Goal: Information Seeking & Learning: Check status

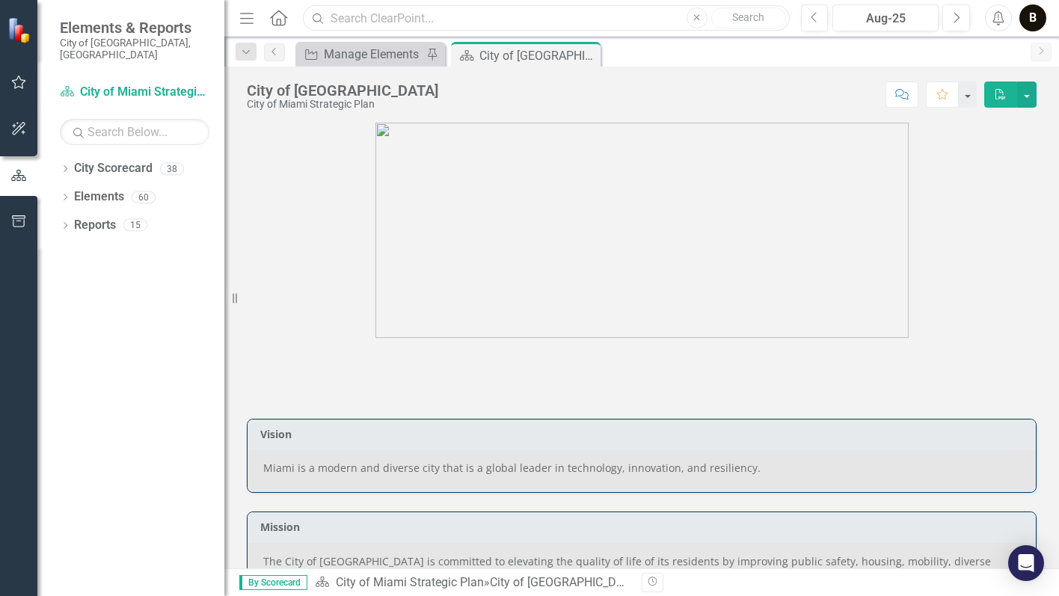
click at [379, 18] on input "text" at bounding box center [546, 18] width 486 height 26
type input "human services"
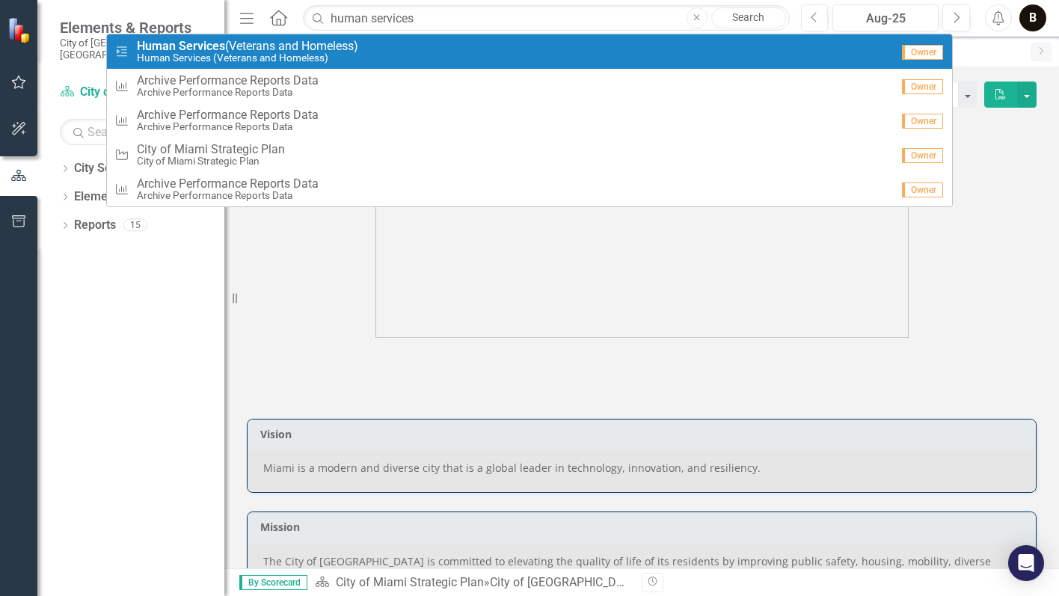
click at [249, 46] on span "Human Services (Veterans and Homeless)" at bounding box center [247, 46] width 221 height 13
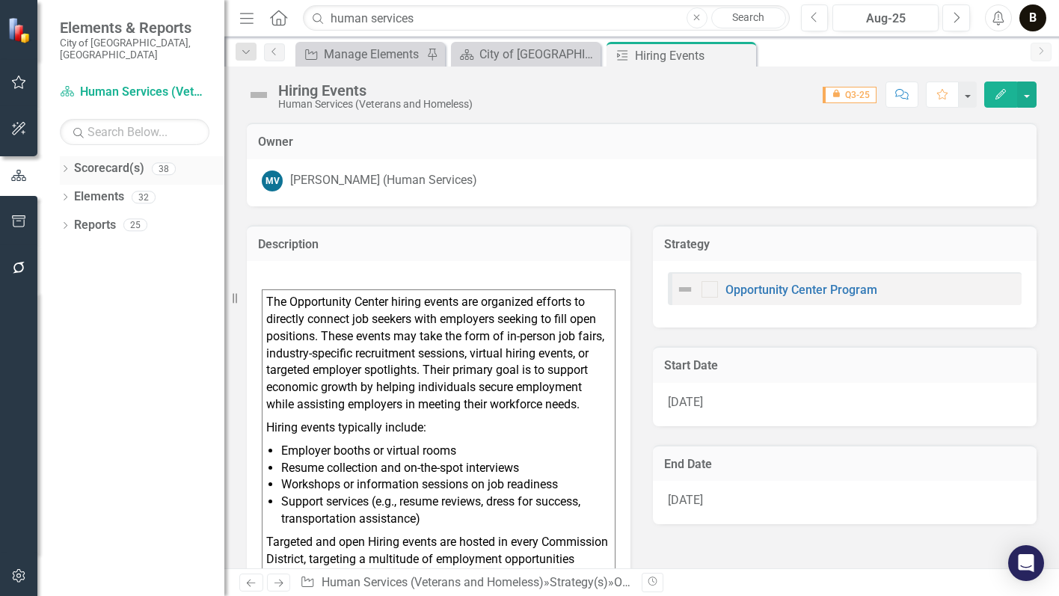
click at [102, 160] on link "Scorecard(s)" at bounding box center [109, 168] width 70 height 17
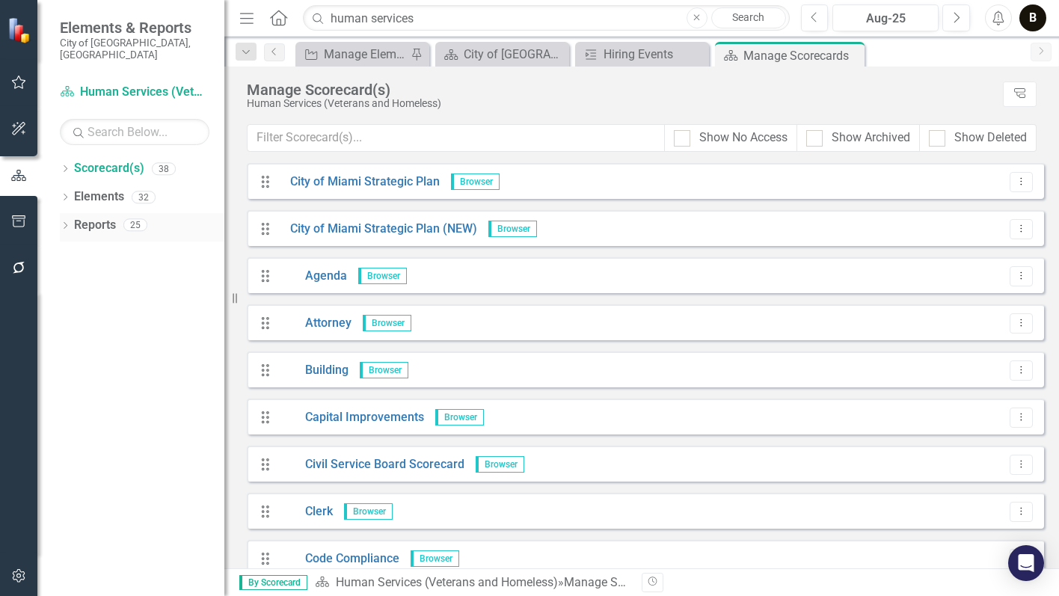
click at [92, 217] on link "Reports" at bounding box center [95, 225] width 42 height 17
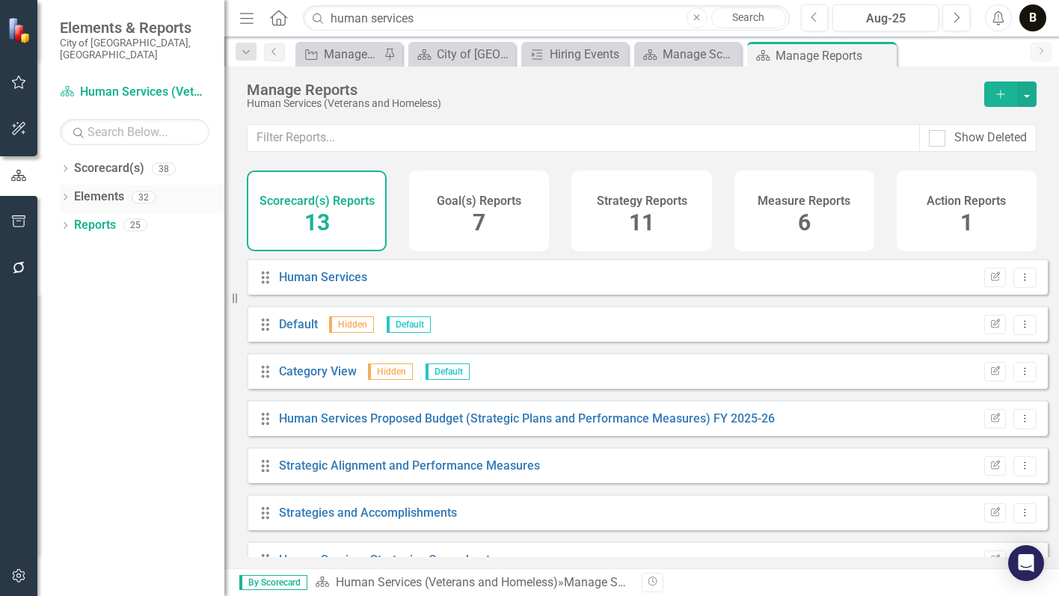
click at [96, 188] on link "Elements" at bounding box center [99, 196] width 50 height 17
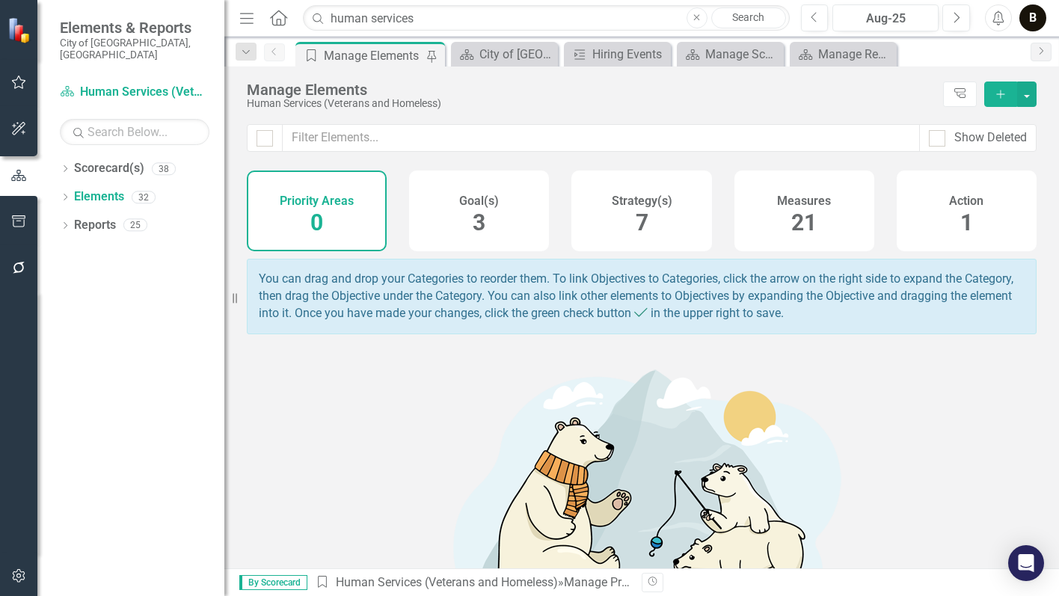
click at [467, 215] on div "Goal(s) 3" at bounding box center [479, 210] width 140 height 81
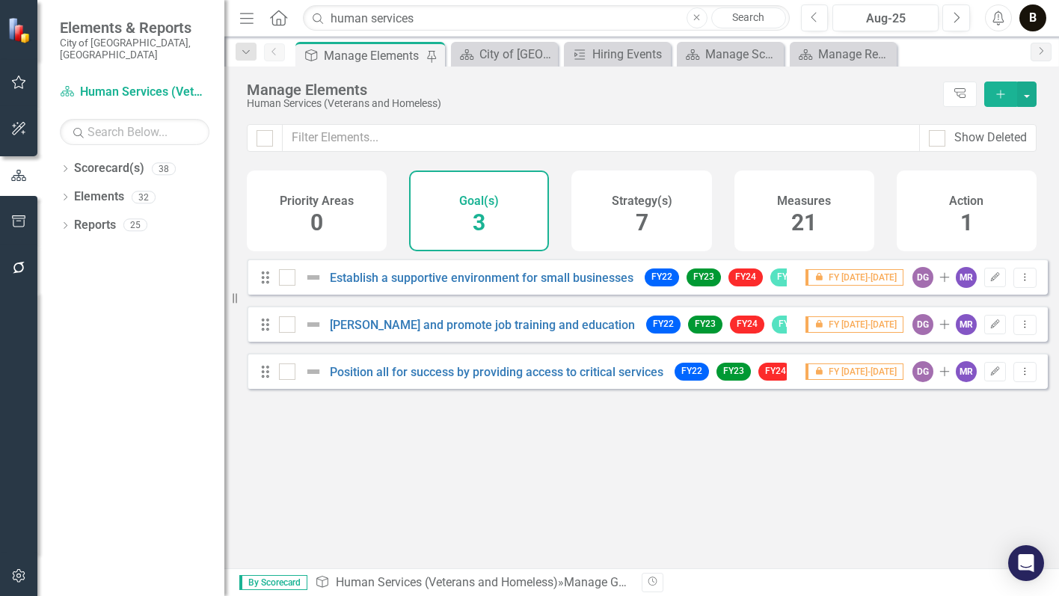
click at [822, 222] on div "Measures 21" at bounding box center [804, 210] width 140 height 81
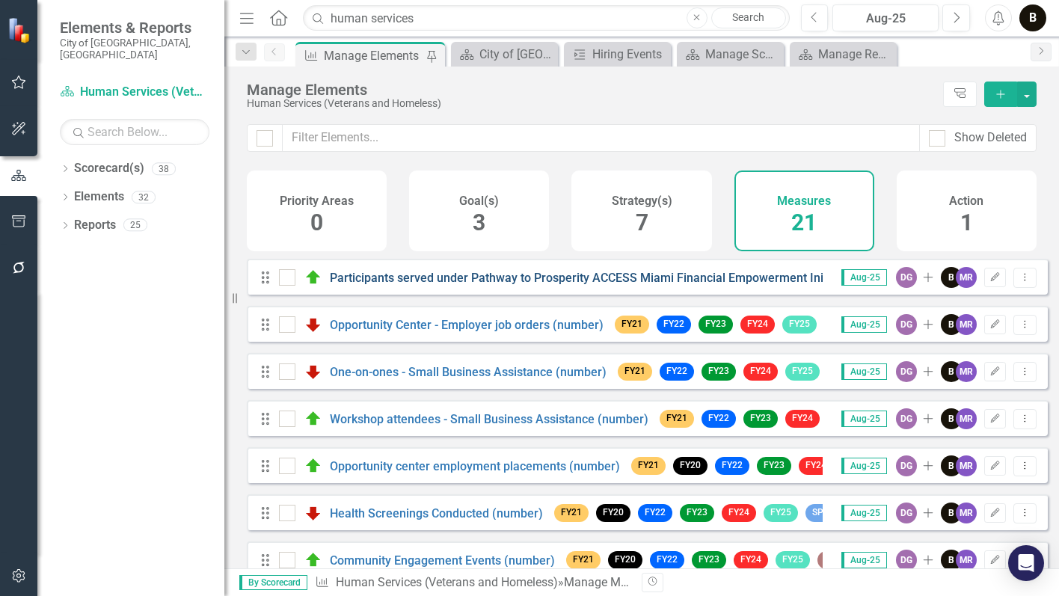
click at [612, 285] on link "Participants served under Pathway to Prosperity ACCESS Miami Financial Empowerm…" at bounding box center [623, 278] width 586 height 14
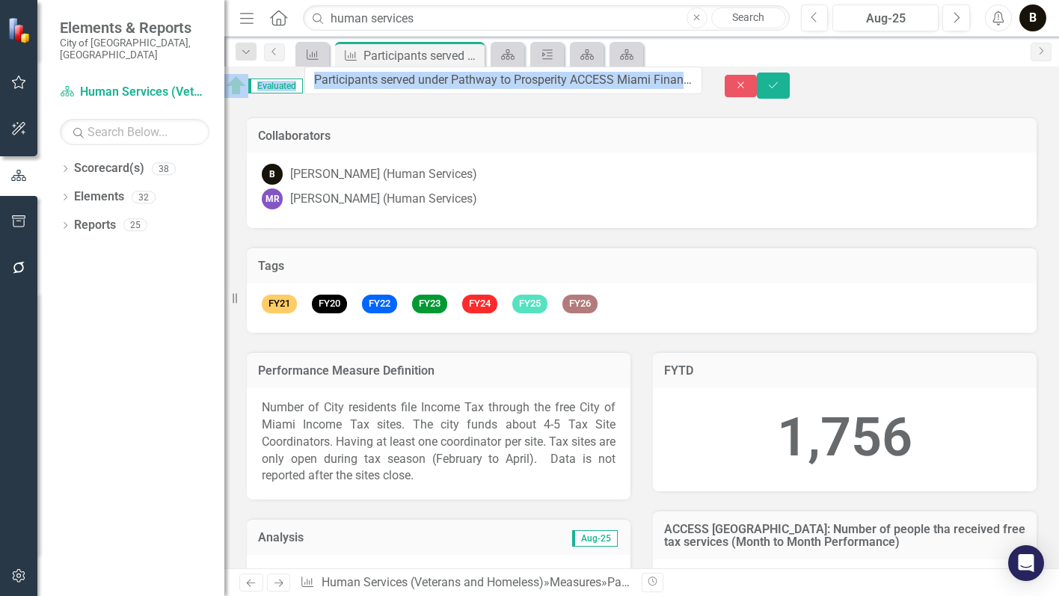
drag, startPoint x: 278, startPoint y: 90, endPoint x: 298, endPoint y: 87, distance: 20.4
click at [748, 84] on icon "Close" at bounding box center [740, 85] width 13 height 10
drag, startPoint x: 279, startPoint y: 86, endPoint x: 329, endPoint y: 83, distance: 50.2
click at [780, 90] on icon "Save" at bounding box center [772, 85] width 13 height 10
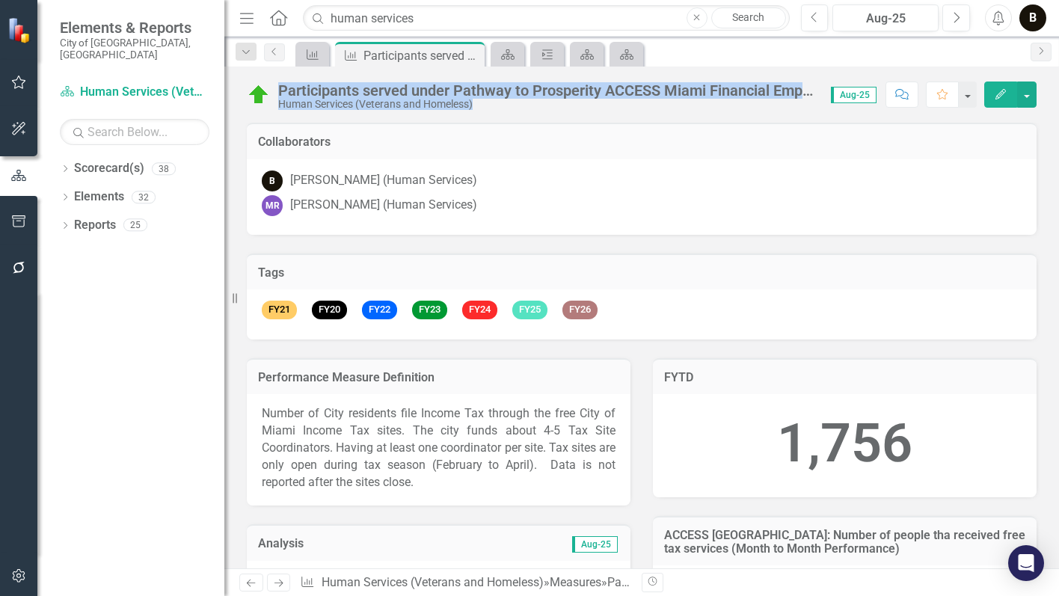
drag, startPoint x: 280, startPoint y: 85, endPoint x: 829, endPoint y: 92, distance: 548.7
click at [829, 92] on div "Participants served under Pathway to Prosperity ACCESS Miami Financial Empowerm…" at bounding box center [641, 89] width 834 height 45
drag, startPoint x: 829, startPoint y: 92, endPoint x: 1020, endPoint y: 125, distance: 194.2
click at [840, 180] on div "B Barbara Kubilus (Human Services)" at bounding box center [642, 180] width 760 height 21
click at [1026, 96] on button "button" at bounding box center [1026, 94] width 19 height 26
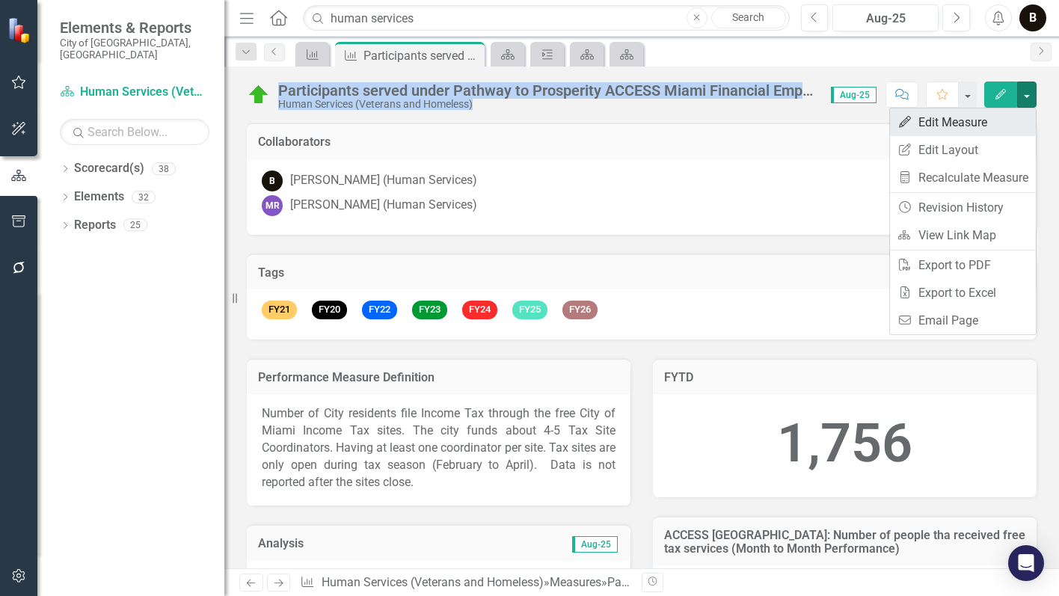
click at [943, 125] on link "Edit Edit Measure" at bounding box center [963, 122] width 146 height 28
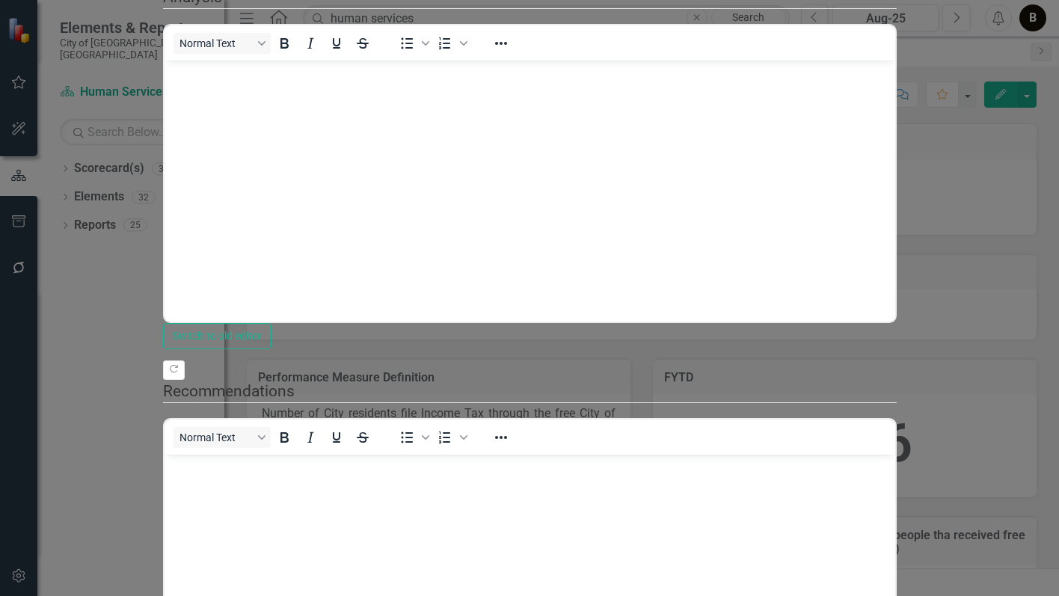
drag, startPoint x: 337, startPoint y: 55, endPoint x: 1004, endPoint y: 59, distance: 666.8
drag, startPoint x: 1004, startPoint y: 59, endPoint x: 943, endPoint y: 60, distance: 61.3
copy div "Participants served under Pathway to Prosperity ACCESS Miami Financial Empowerm…"
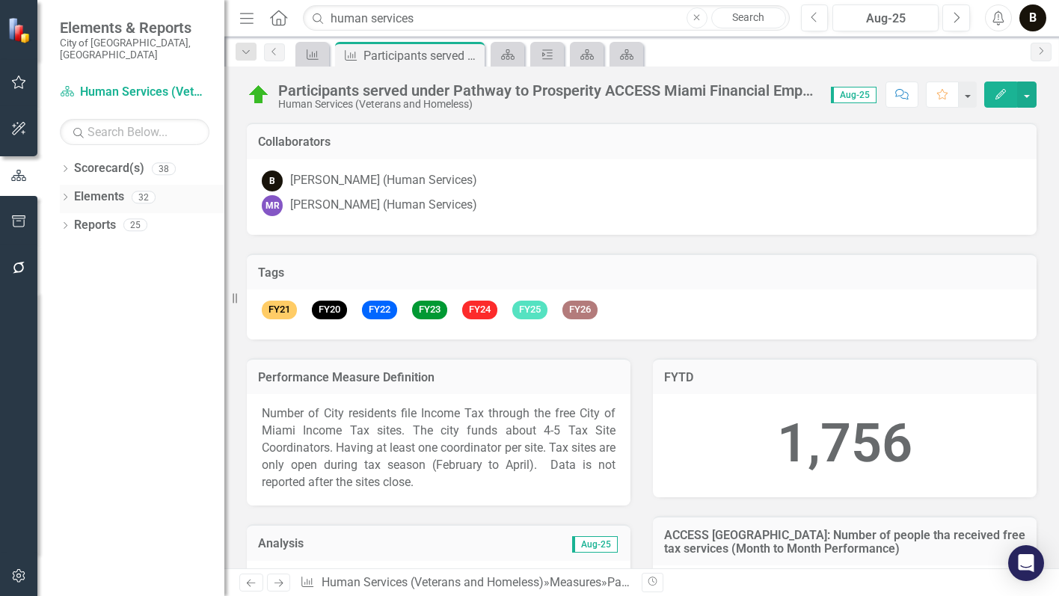
click at [120, 188] on link "Elements" at bounding box center [99, 196] width 50 height 17
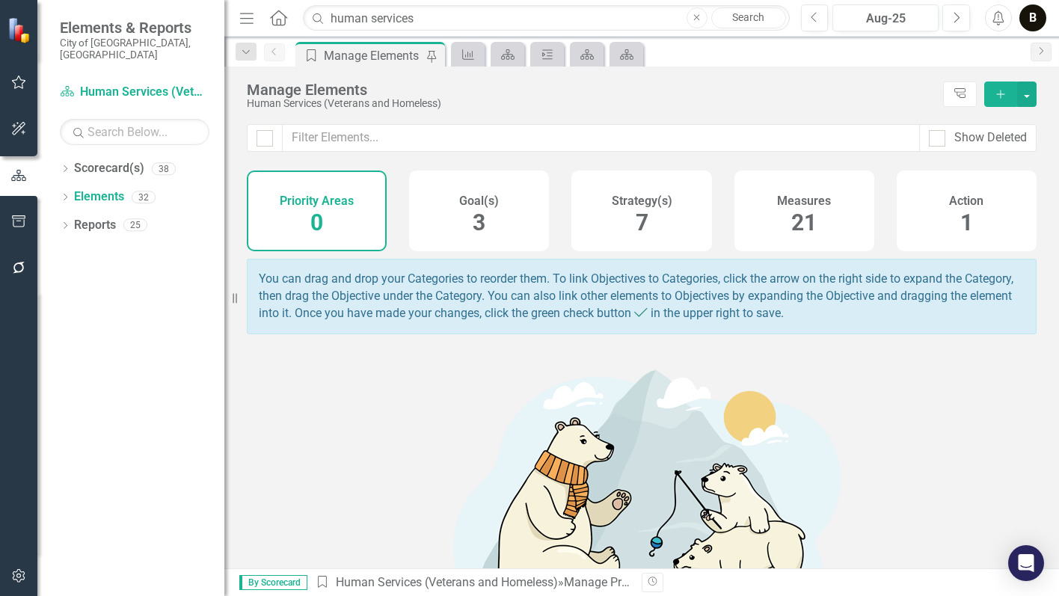
click at [502, 235] on div "Goal(s) 3" at bounding box center [479, 210] width 140 height 81
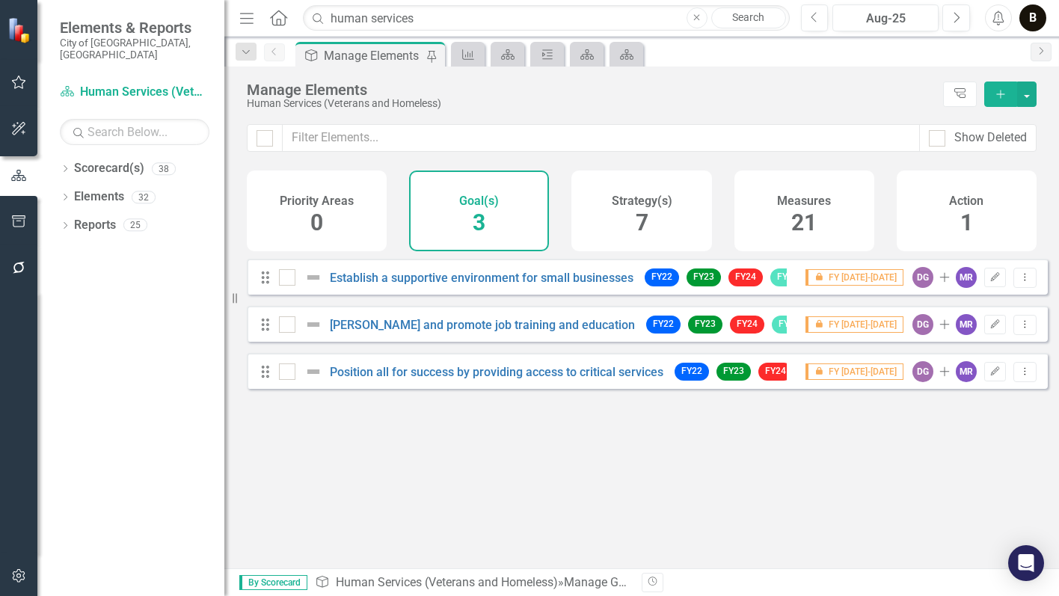
click at [793, 224] on span "21" at bounding box center [803, 222] width 25 height 26
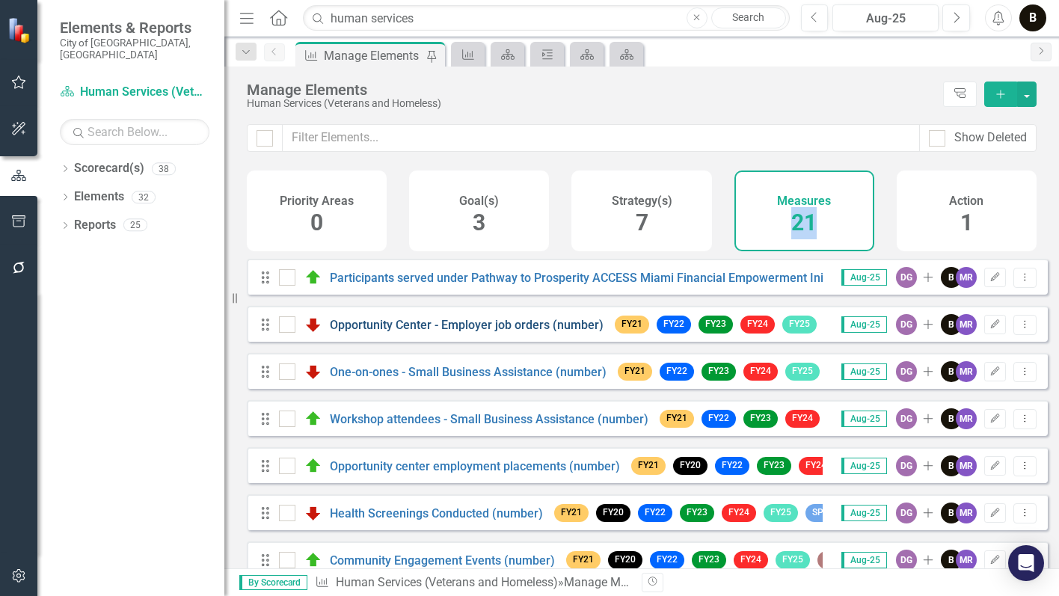
click at [396, 332] on link "Opportunity Center - Employer job orders (number)" at bounding box center [467, 325] width 274 height 14
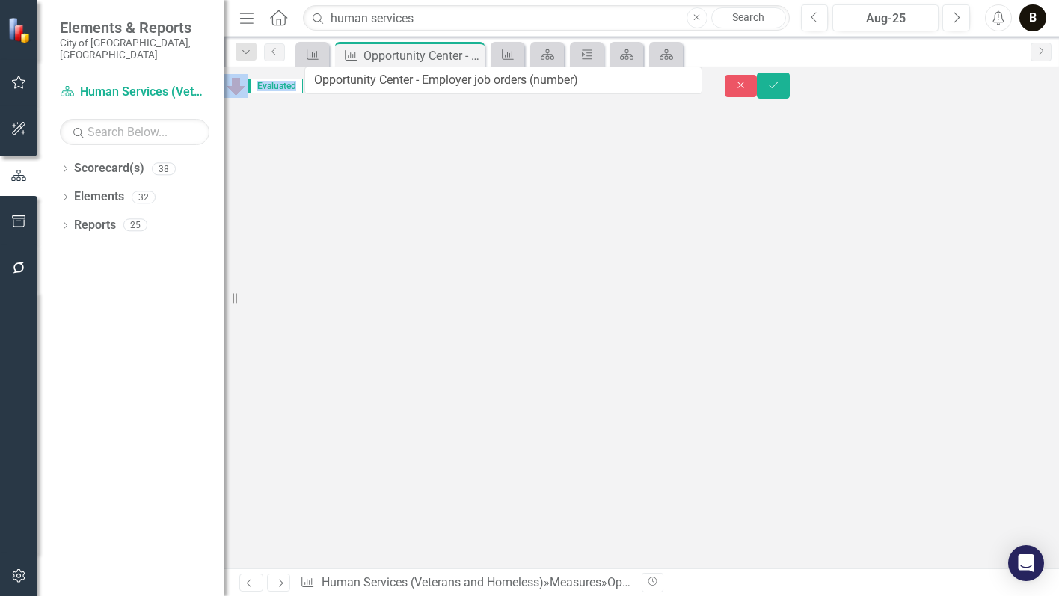
drag, startPoint x: 551, startPoint y: 92, endPoint x: 456, endPoint y: 96, distance: 95.0
drag, startPoint x: 567, startPoint y: 84, endPoint x: 335, endPoint y: 95, distance: 232.0
click at [335, 95] on div "Evaluated Opportunity Center - Employer job orders (number)" at bounding box center [463, 86] width 478 height 39
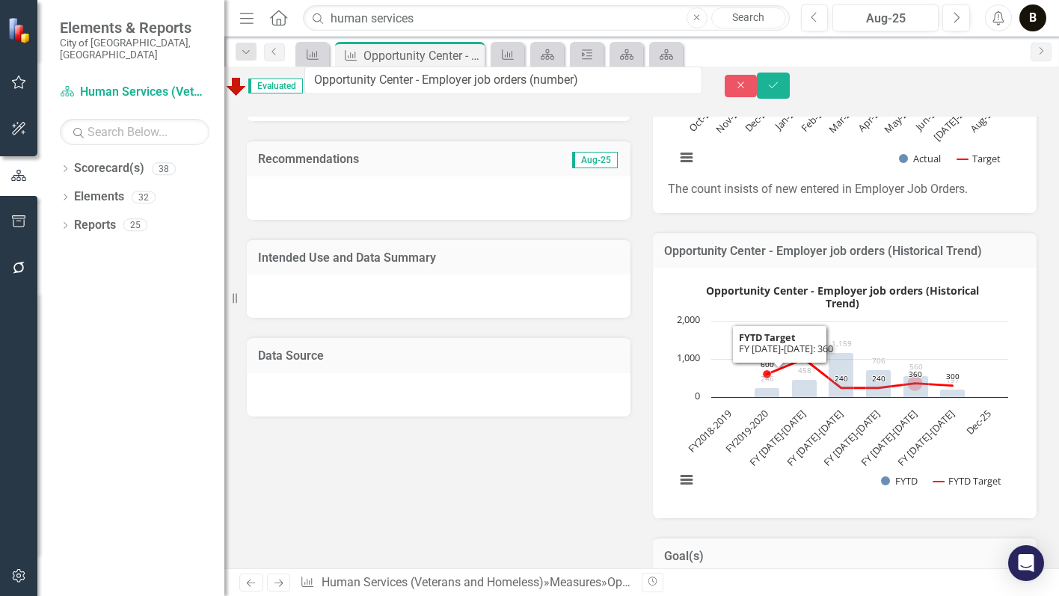
scroll to position [449, 0]
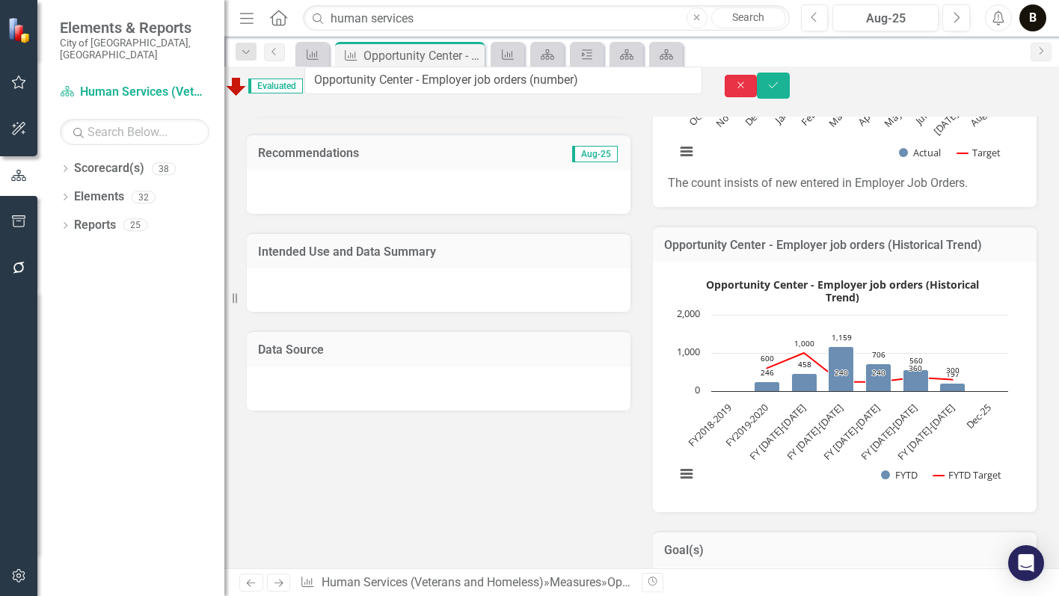
click at [748, 89] on icon "Close" at bounding box center [740, 85] width 13 height 10
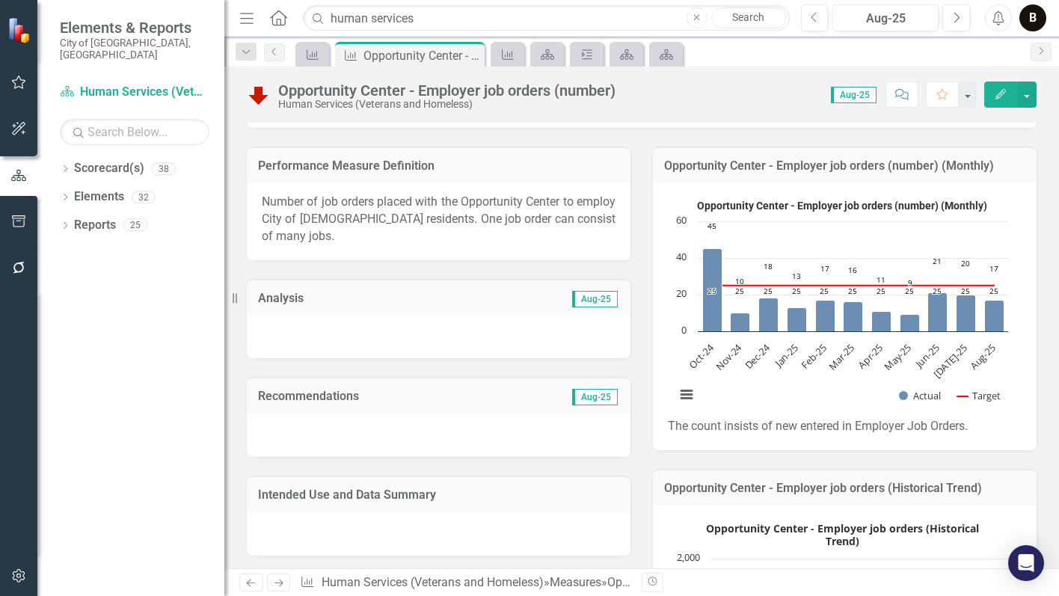
scroll to position [0, 0]
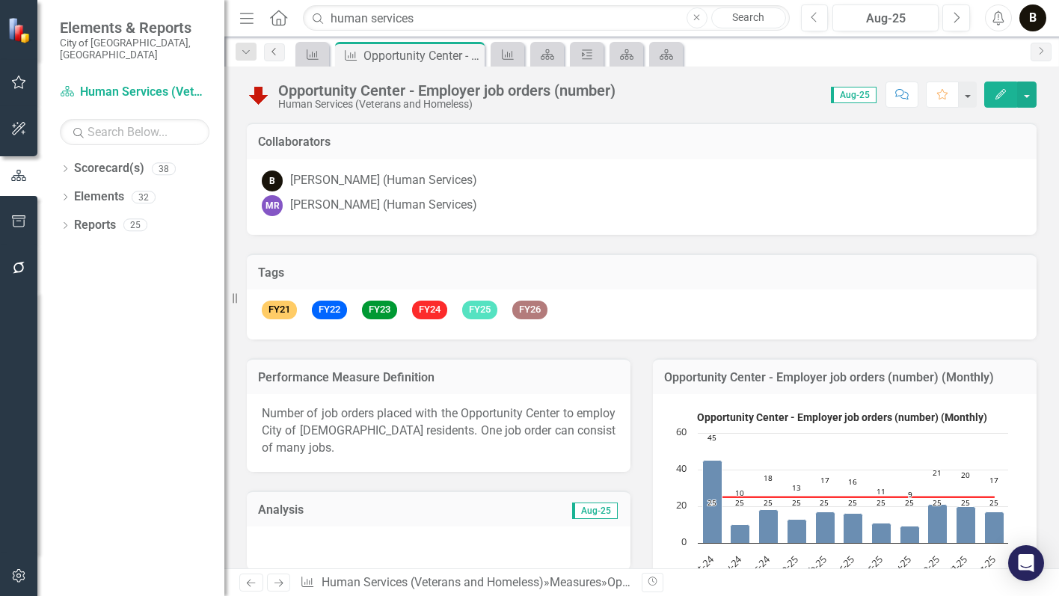
click at [274, 47] on icon "Previous" at bounding box center [274, 51] width 12 height 9
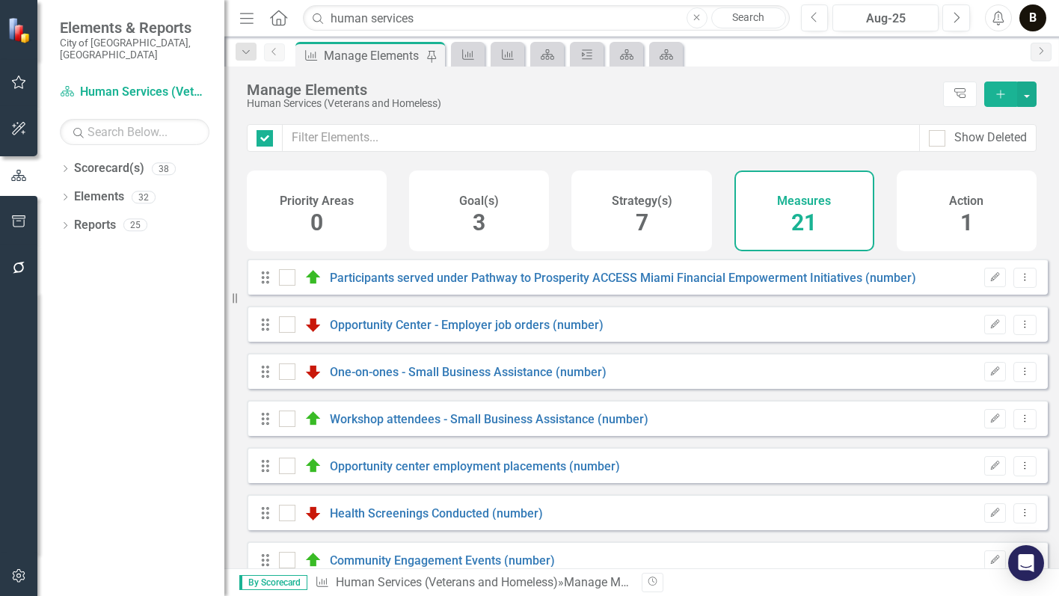
checkbox input "false"
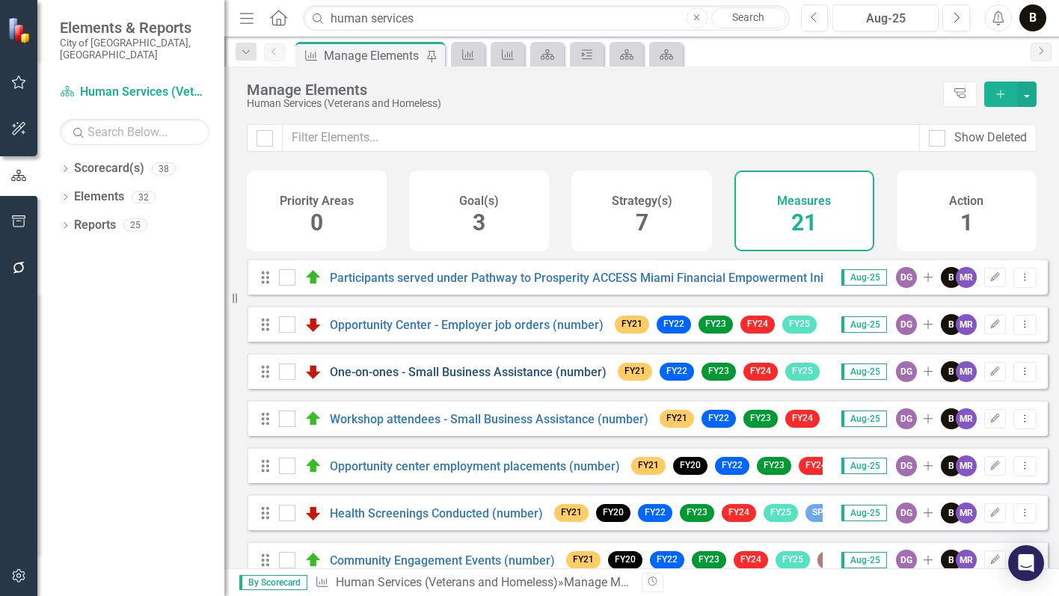
click at [463, 379] on link "One-on-ones - Small Business Assistance (number)" at bounding box center [468, 372] width 277 height 14
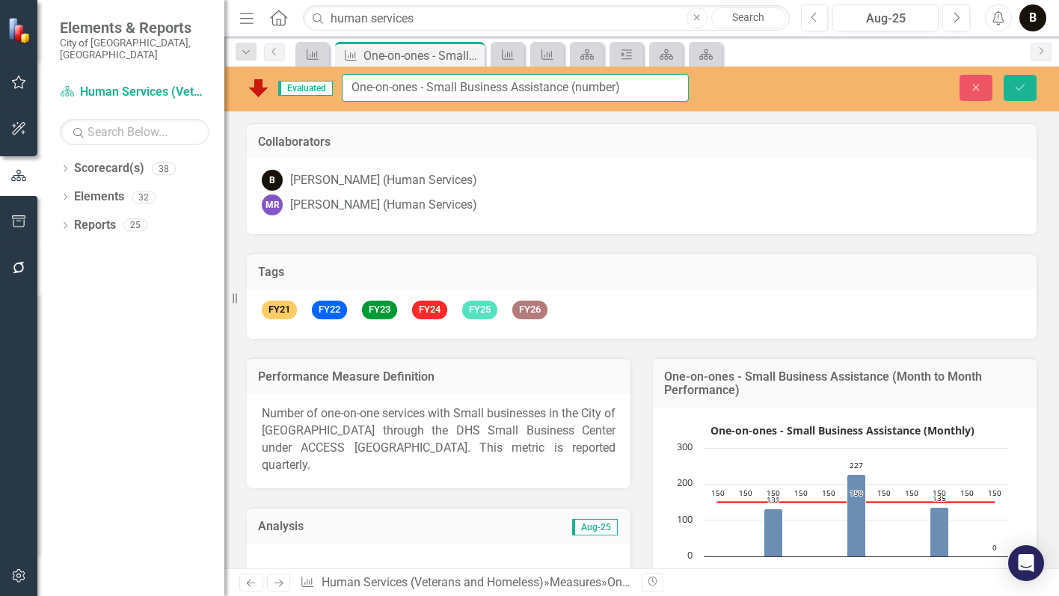
drag, startPoint x: 571, startPoint y: 85, endPoint x: 428, endPoint y: 68, distance: 144.6
click at [350, 98] on input "One-on-ones - Small Business Assistance (number)" at bounding box center [515, 88] width 347 height 28
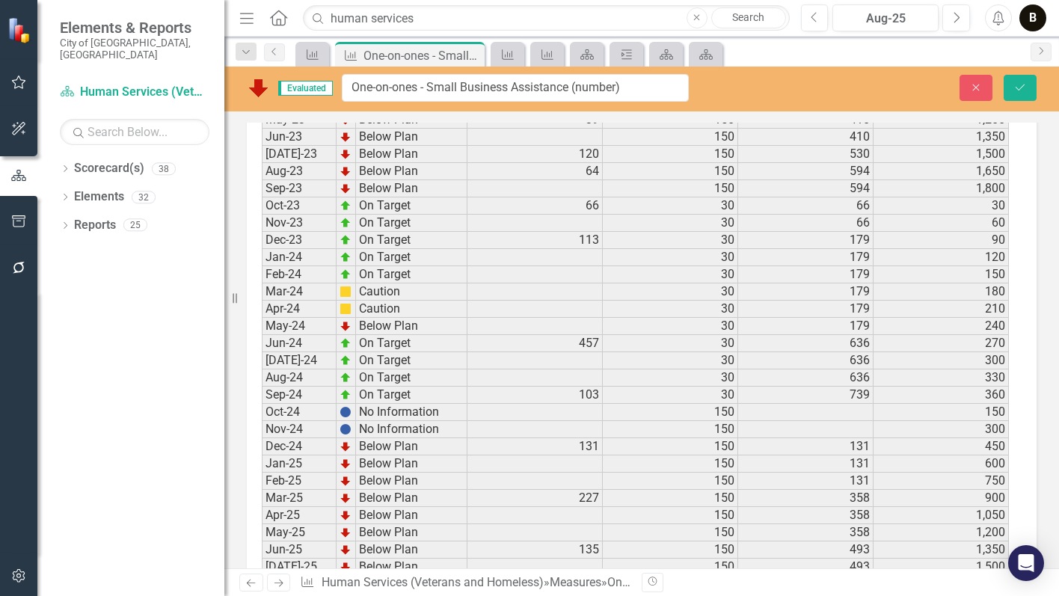
scroll to position [2070, 0]
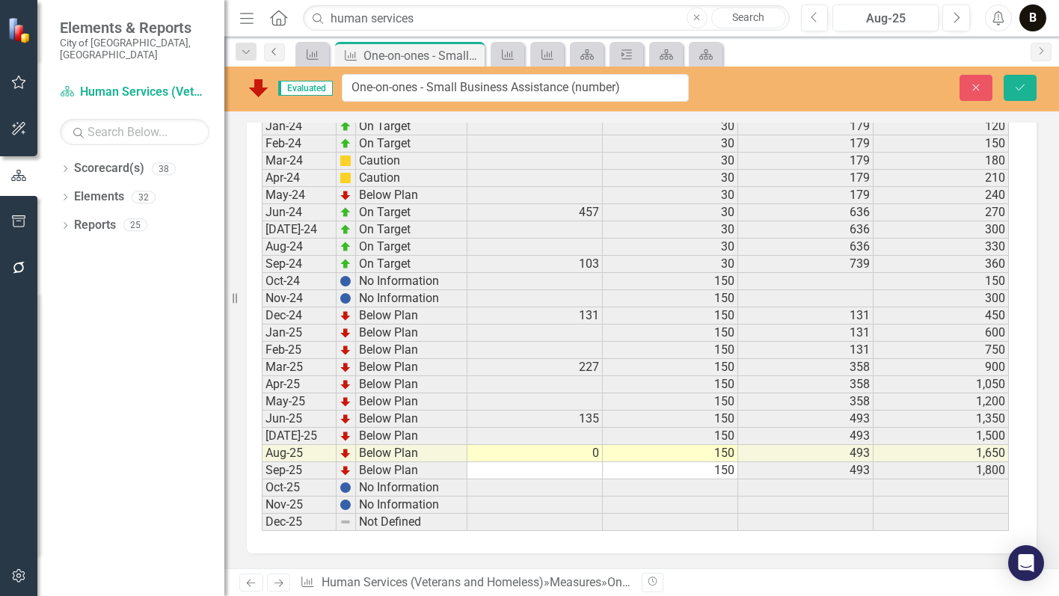
click at [277, 49] on icon "Previous" at bounding box center [274, 51] width 12 height 9
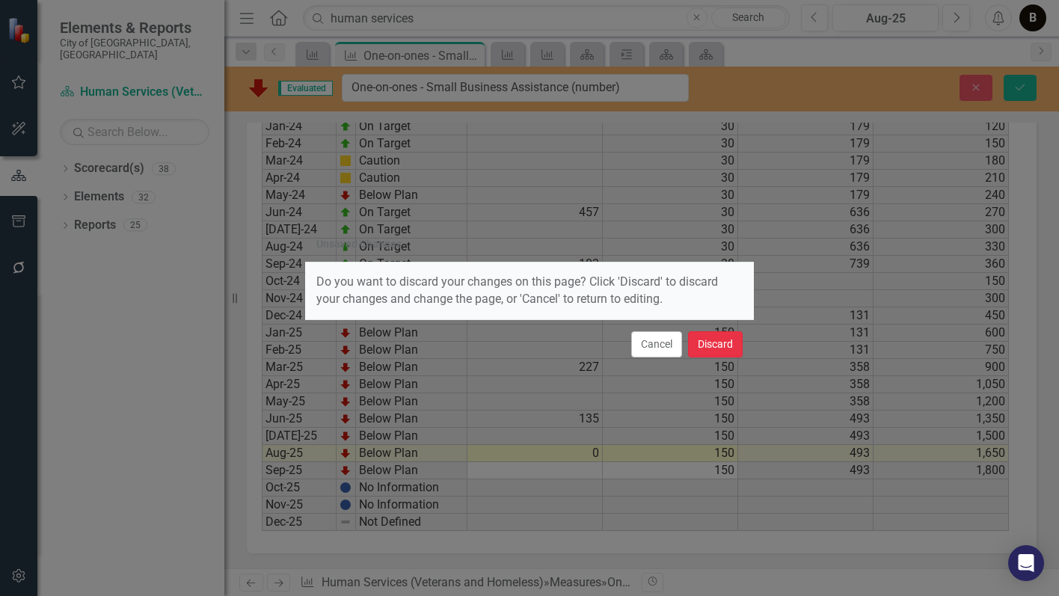
click at [707, 347] on button "Discard" at bounding box center [715, 344] width 55 height 26
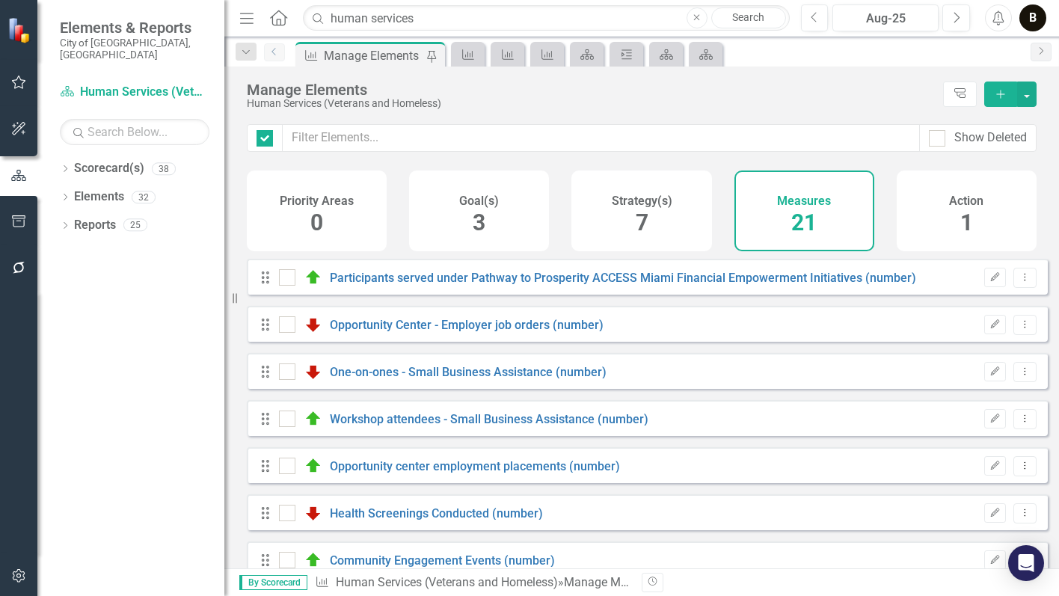
checkbox input "false"
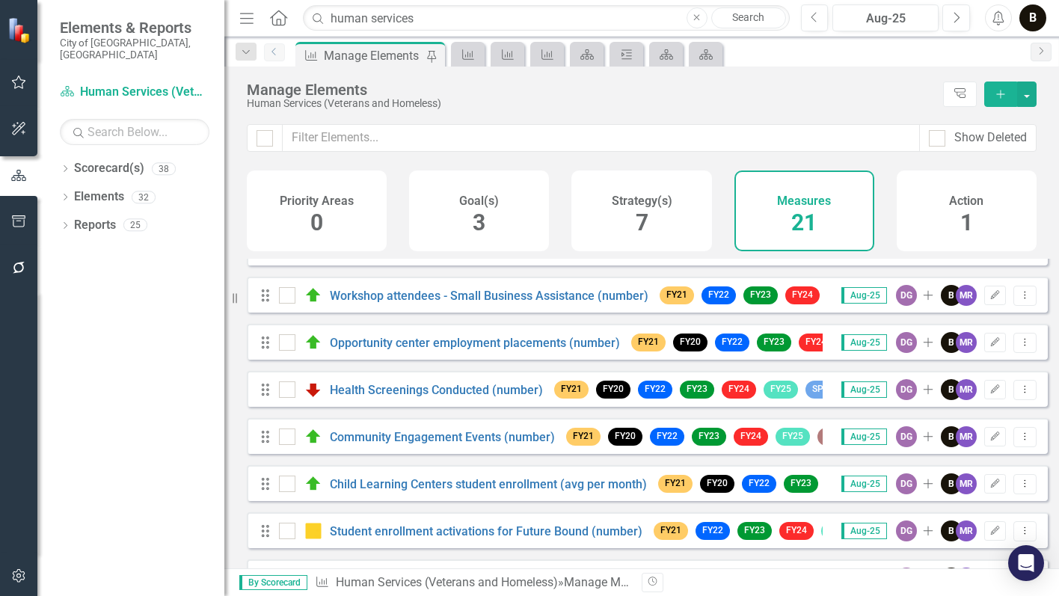
scroll to position [150, 0]
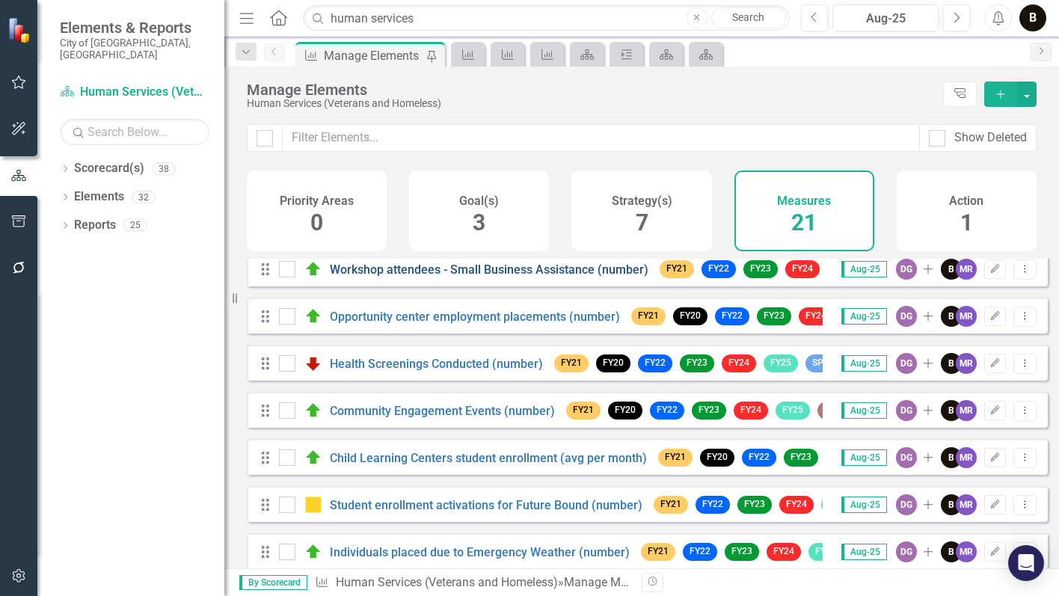
click at [418, 277] on link "Workshop attendees - Small Business Assistance (number)" at bounding box center [489, 269] width 318 height 14
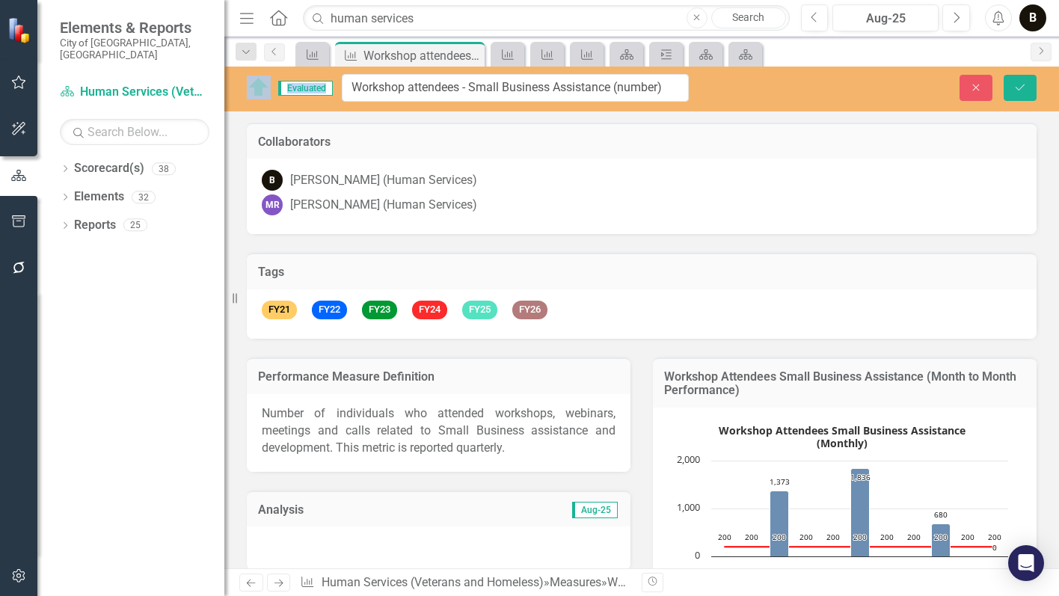
drag, startPoint x: 609, startPoint y: 91, endPoint x: 365, endPoint y: 98, distance: 244.5
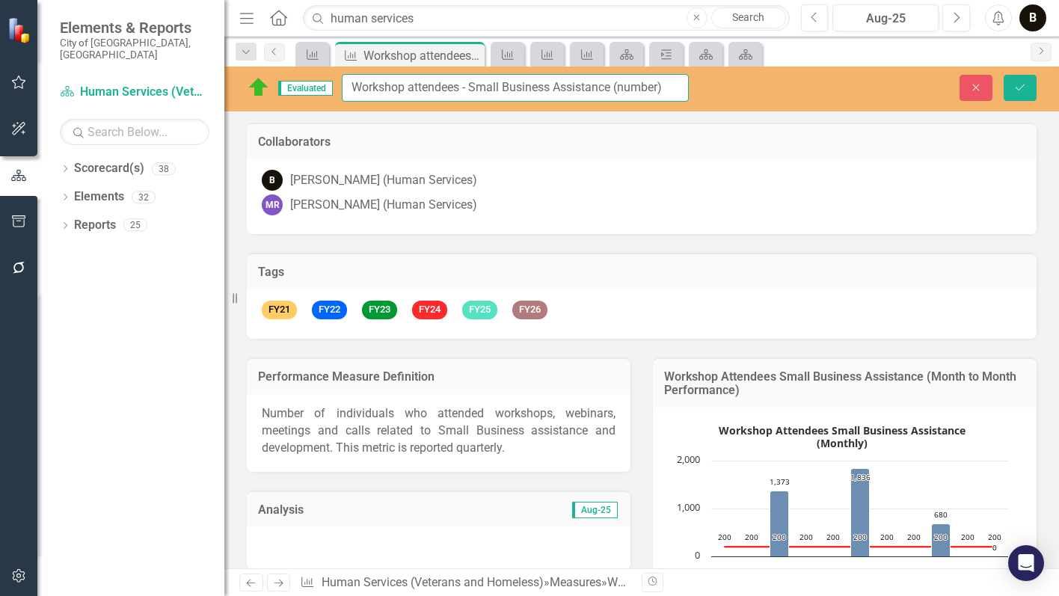
drag, startPoint x: 351, startPoint y: 83, endPoint x: 613, endPoint y: 75, distance: 261.8
click at [614, 76] on input "Workshop attendees - Small Business Assistance (number)" at bounding box center [515, 88] width 347 height 28
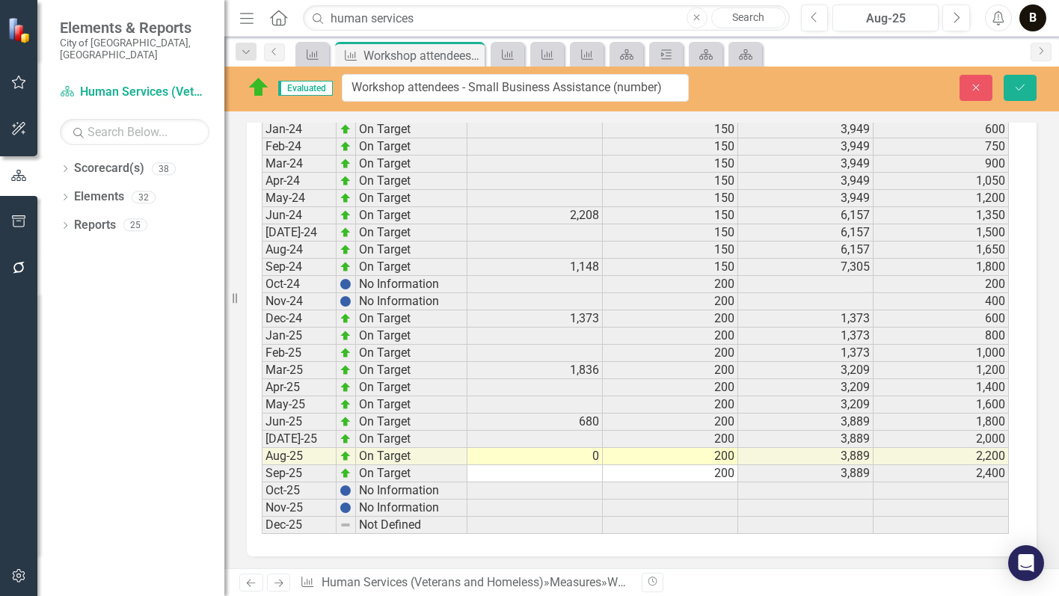
scroll to position [2110, 0]
click at [268, 53] on icon "Previous" at bounding box center [274, 51] width 12 height 9
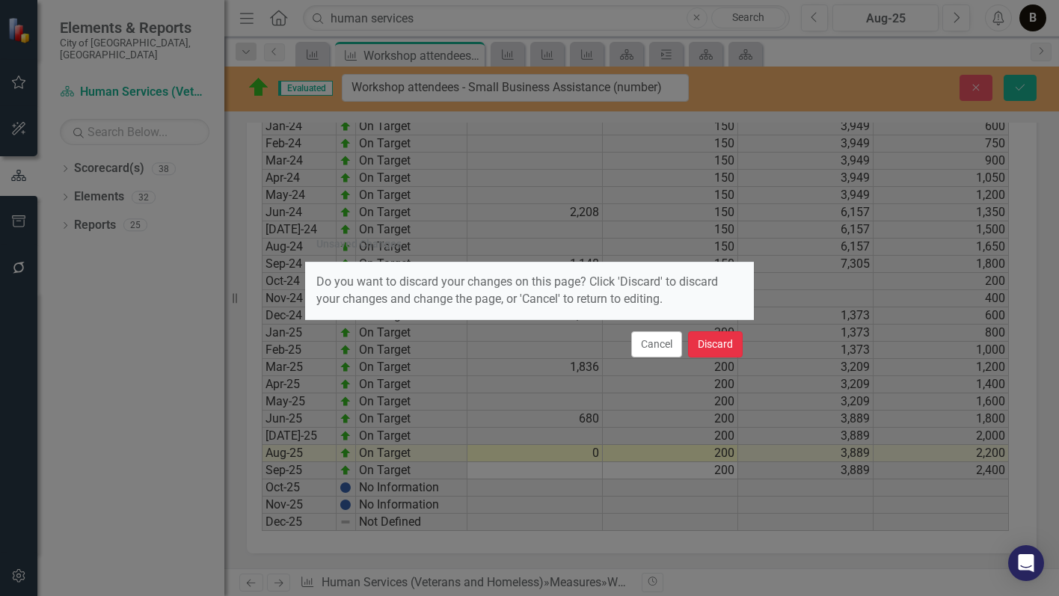
click at [730, 344] on button "Discard" at bounding box center [715, 344] width 55 height 26
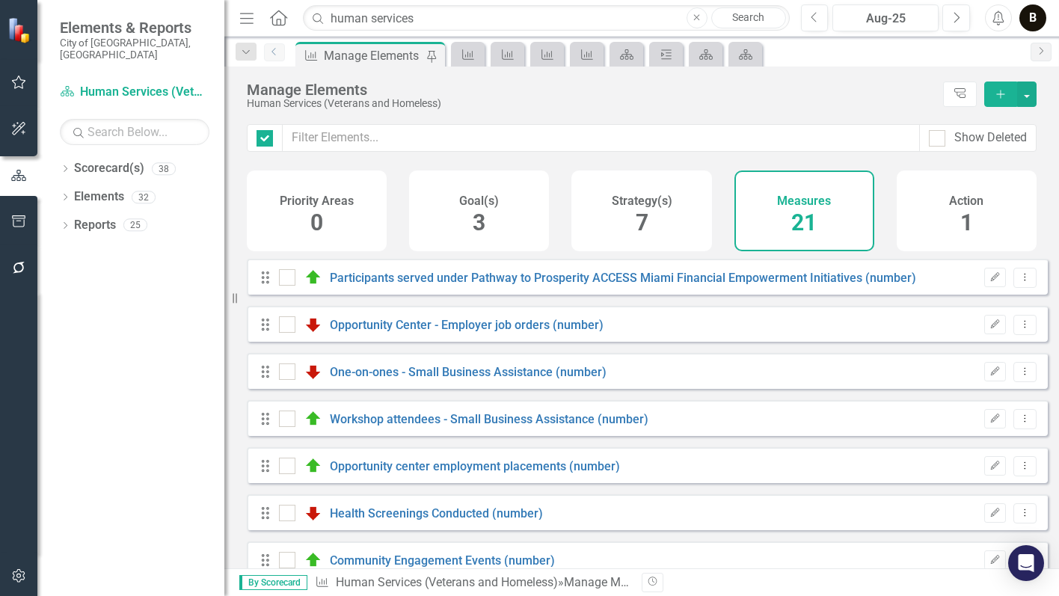
checkbox input "false"
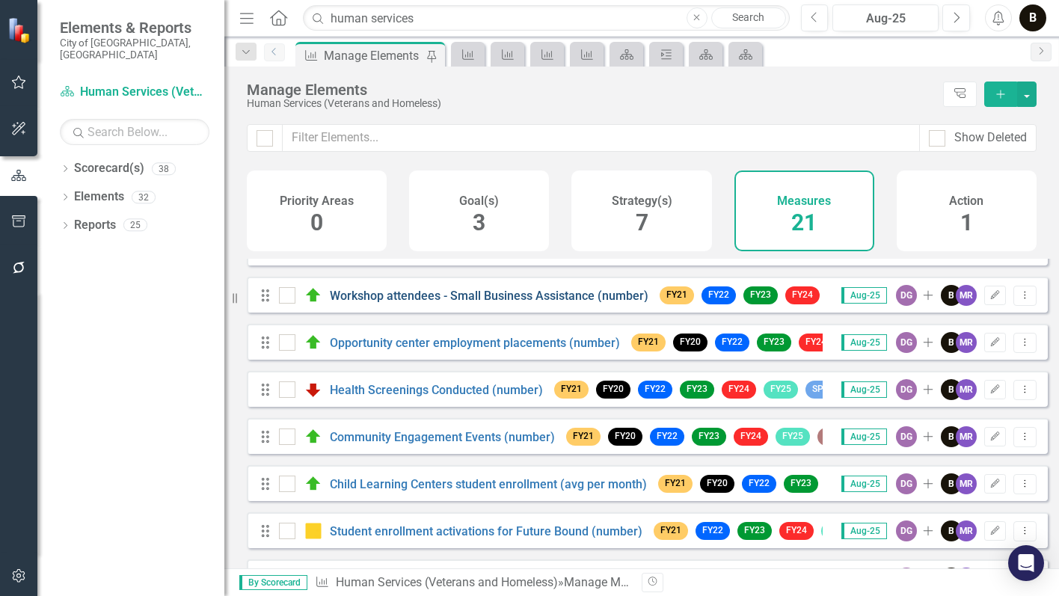
scroll to position [150, 0]
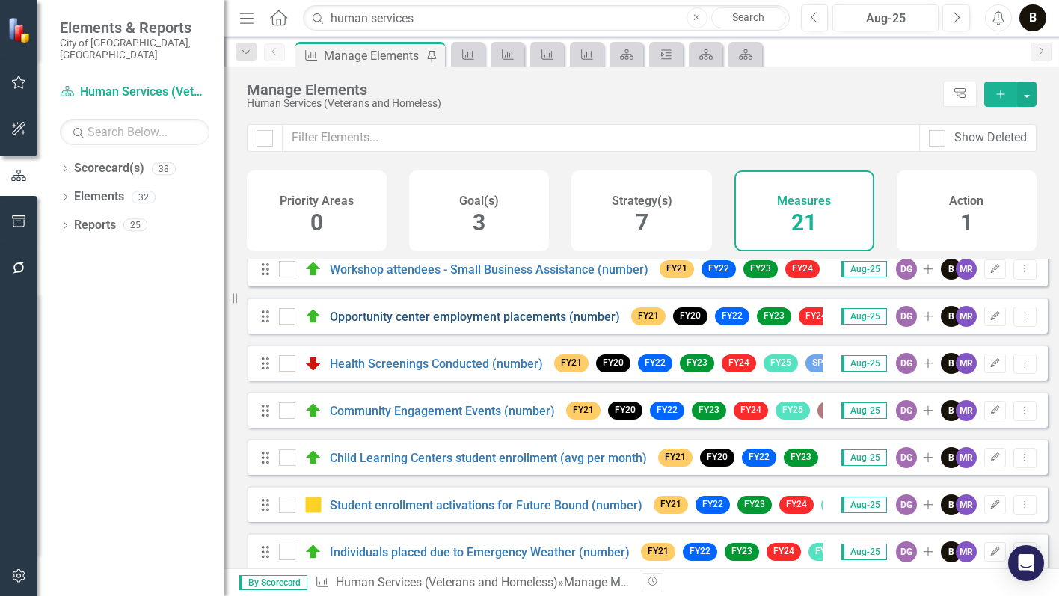
click at [466, 324] on link "Opportunity center employment placements (number)" at bounding box center [475, 316] width 290 height 14
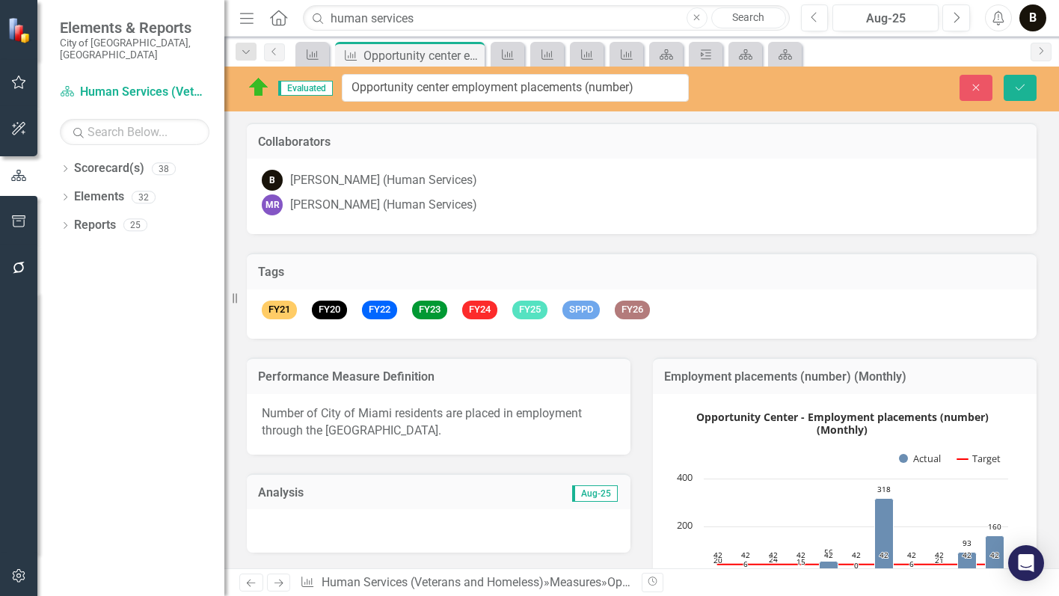
drag, startPoint x: 573, startPoint y: 91, endPoint x: 378, endPoint y: 99, distance: 194.5
drag, startPoint x: 585, startPoint y: 87, endPoint x: 342, endPoint y: 103, distance: 243.5
click at [342, 103] on div "Evaluated Opportunity center employment placements (number) Close Save" at bounding box center [641, 89] width 834 height 45
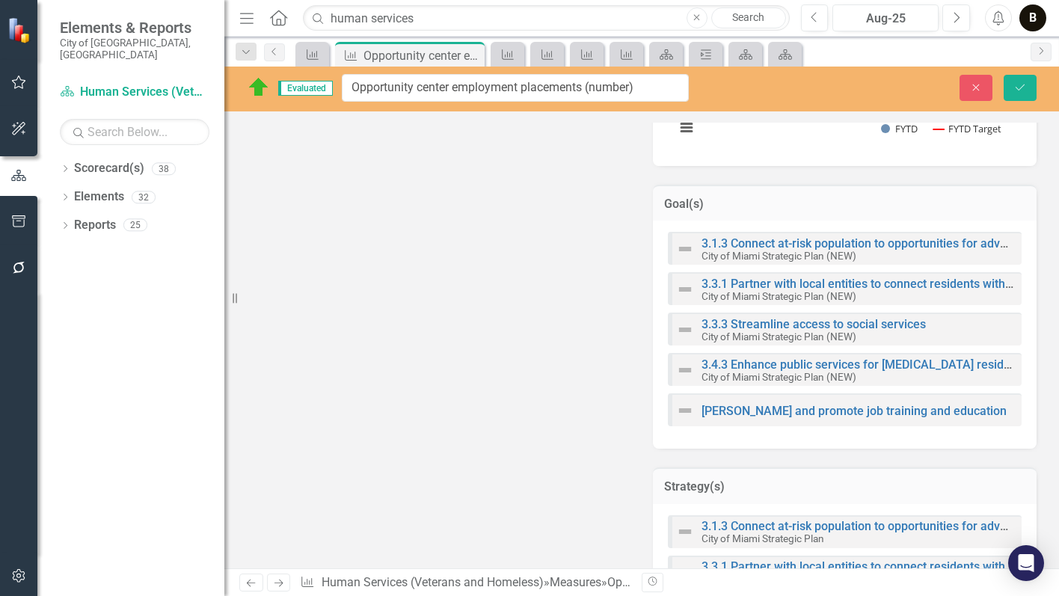
scroll to position [483, 0]
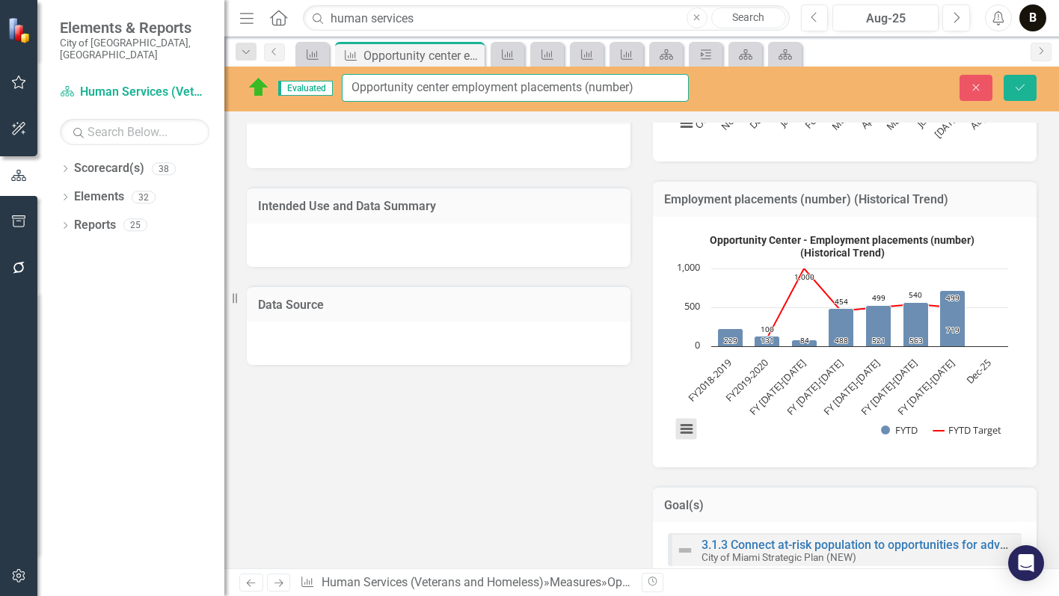
click at [681, 428] on button "View chart menu, Opportunity Center - Employment placements (number) (Historica…" at bounding box center [686, 429] width 21 height 21
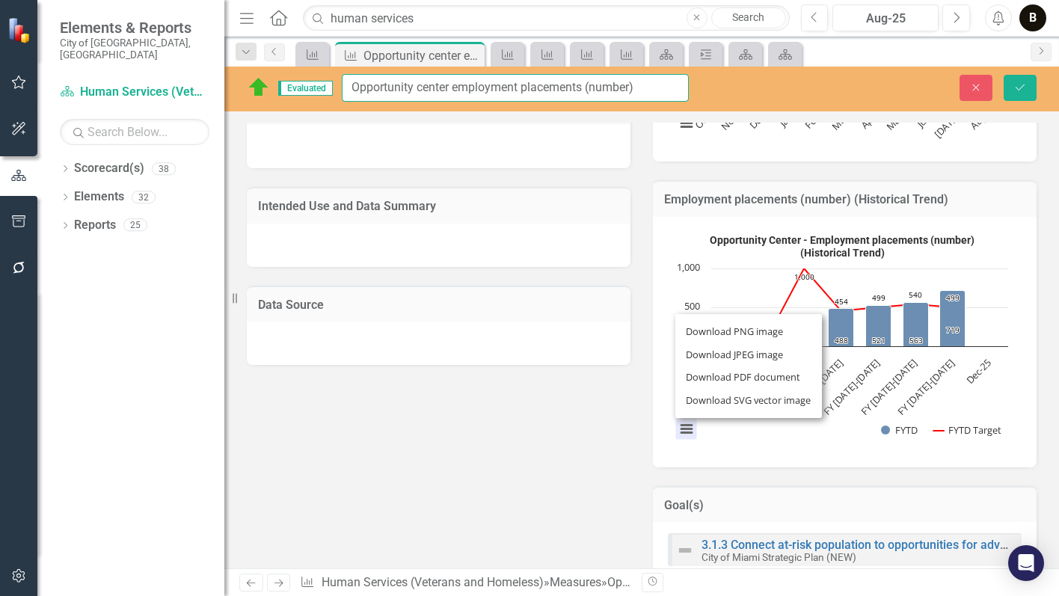
click at [783, 418] on div "Download PNG image Download JPEG image Download PDF document Download SVG vecto…" at bounding box center [748, 366] width 188 height 146
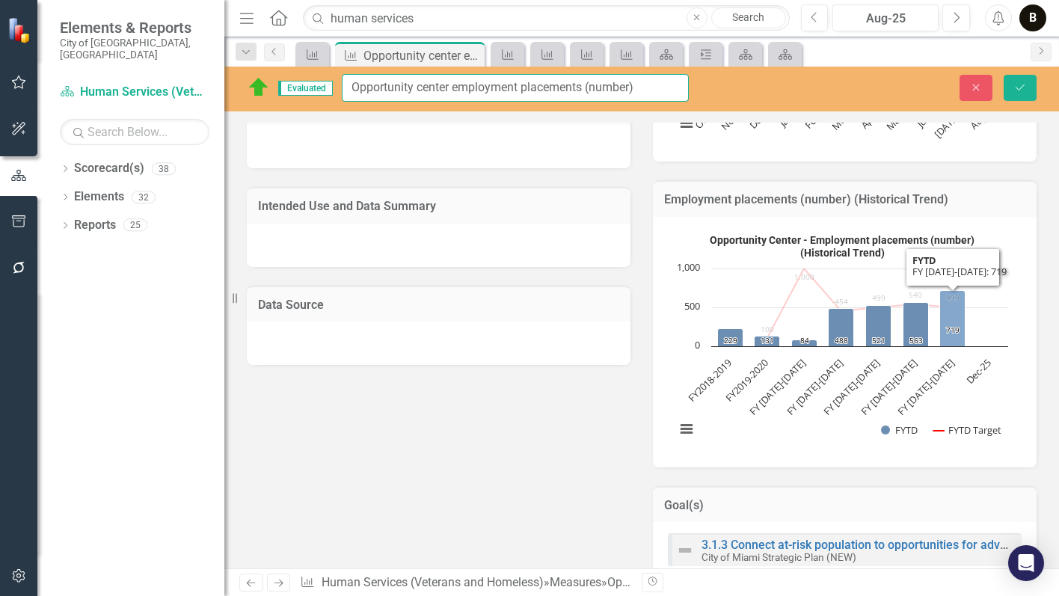
click at [943, 315] on icon "FY 2024-2025, 719. FYTD." at bounding box center [952, 318] width 25 height 56
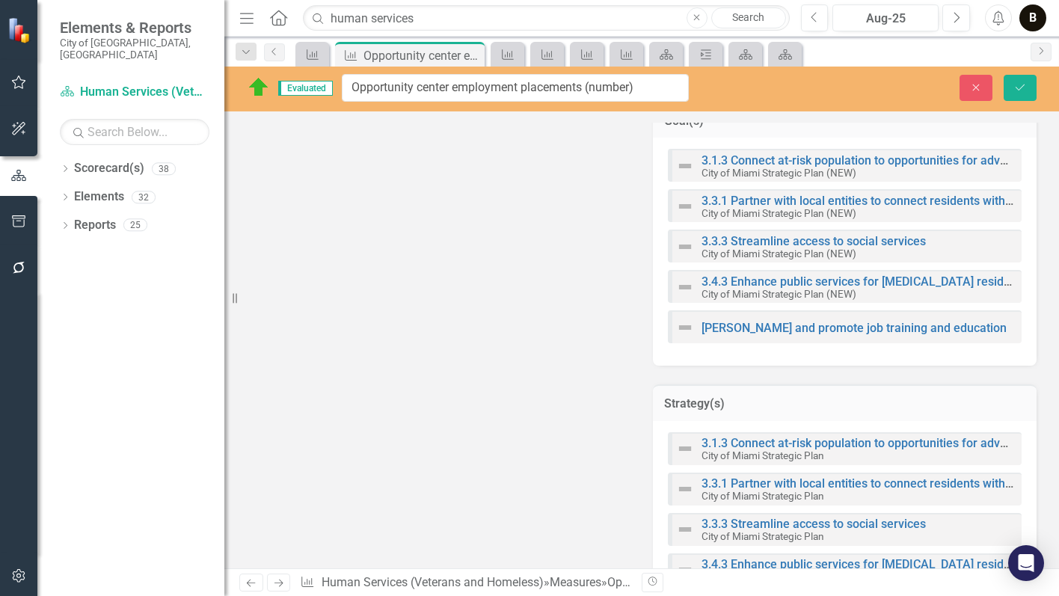
scroll to position [707, 0]
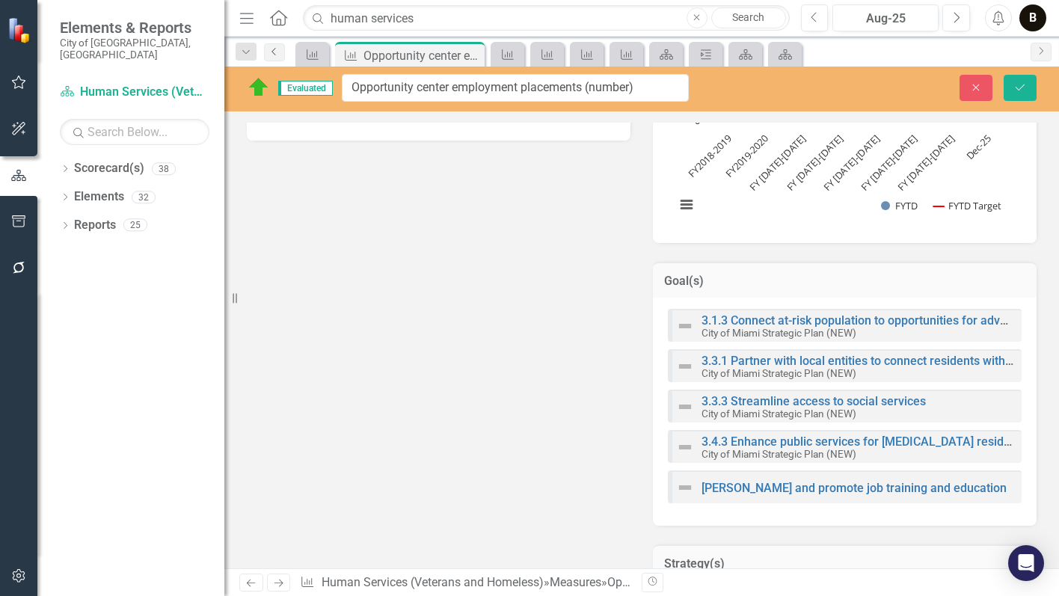
click at [274, 49] on icon "Previous" at bounding box center [274, 51] width 12 height 9
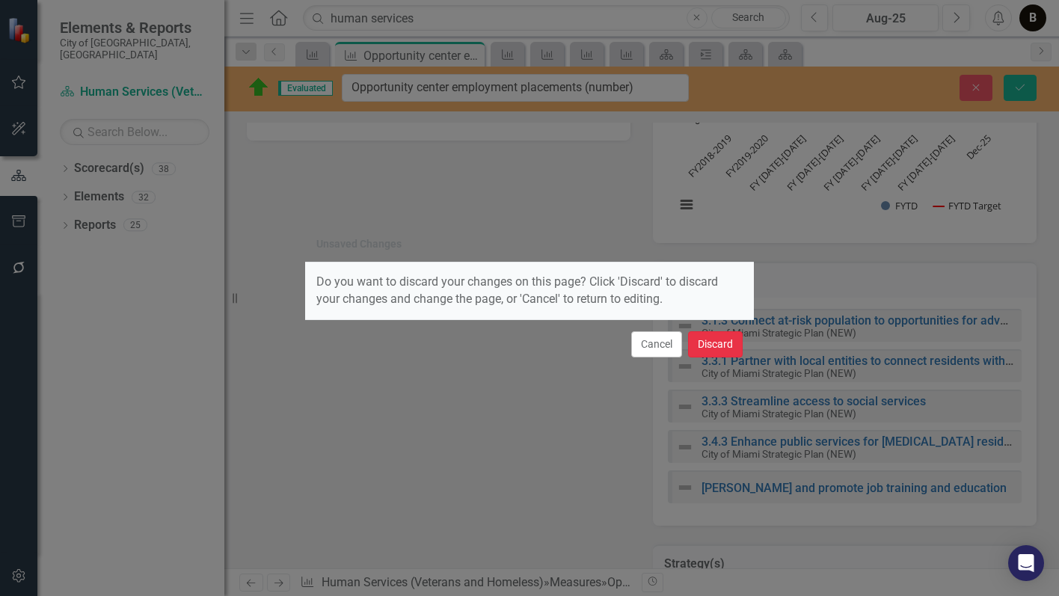
click at [715, 350] on button "Discard" at bounding box center [715, 344] width 55 height 26
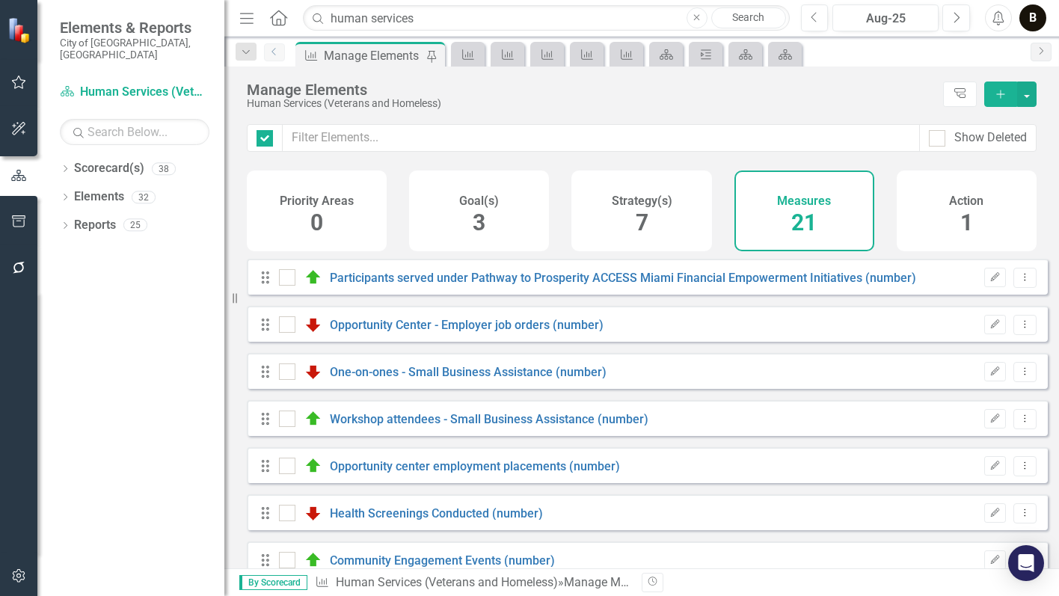
checkbox input "false"
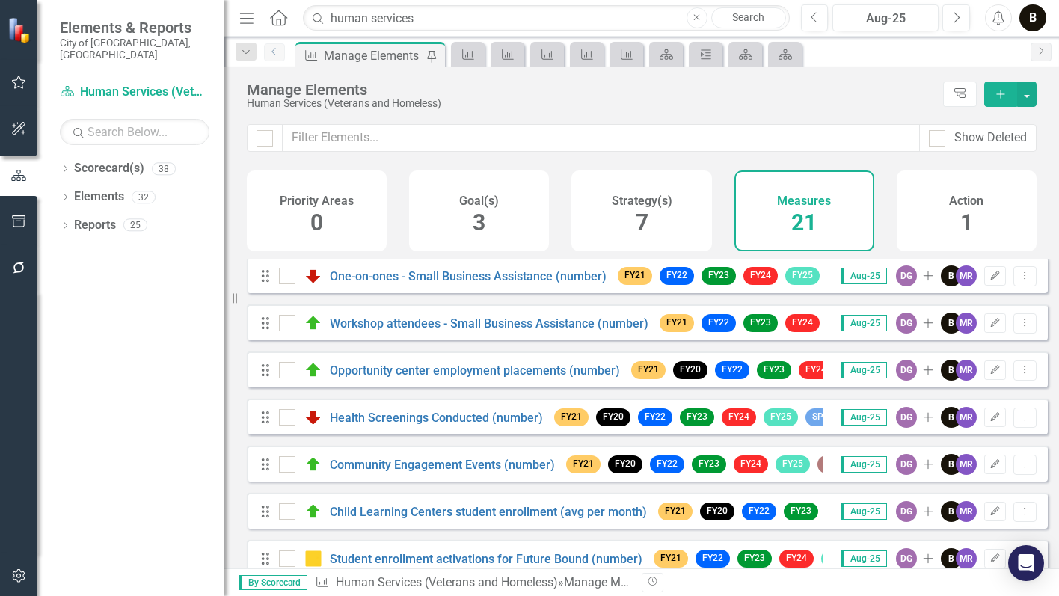
scroll to position [75, 0]
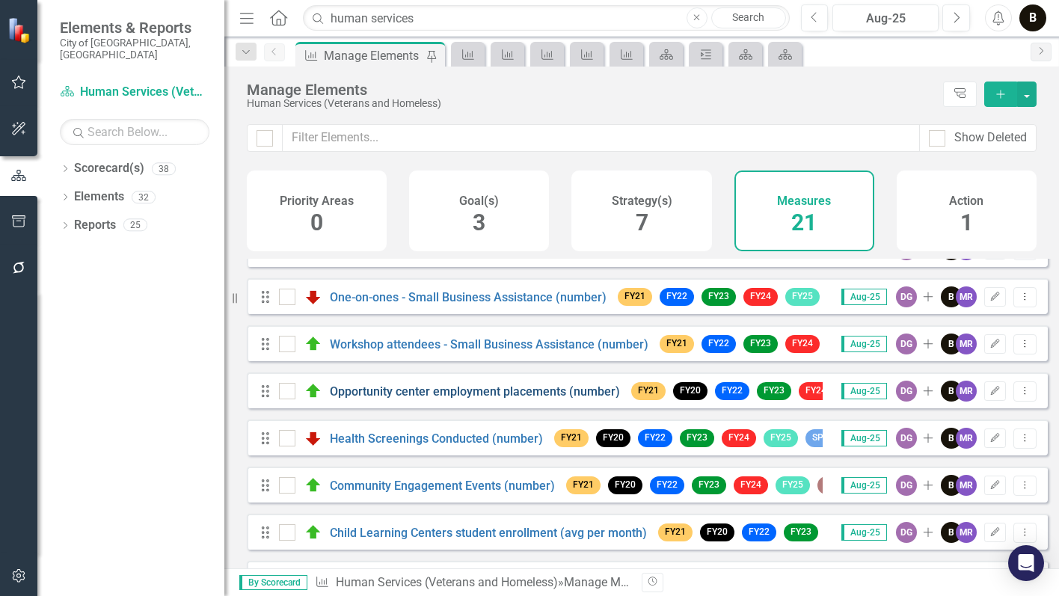
click at [431, 398] on link "Opportunity center employment placements (number)" at bounding box center [475, 391] width 290 height 14
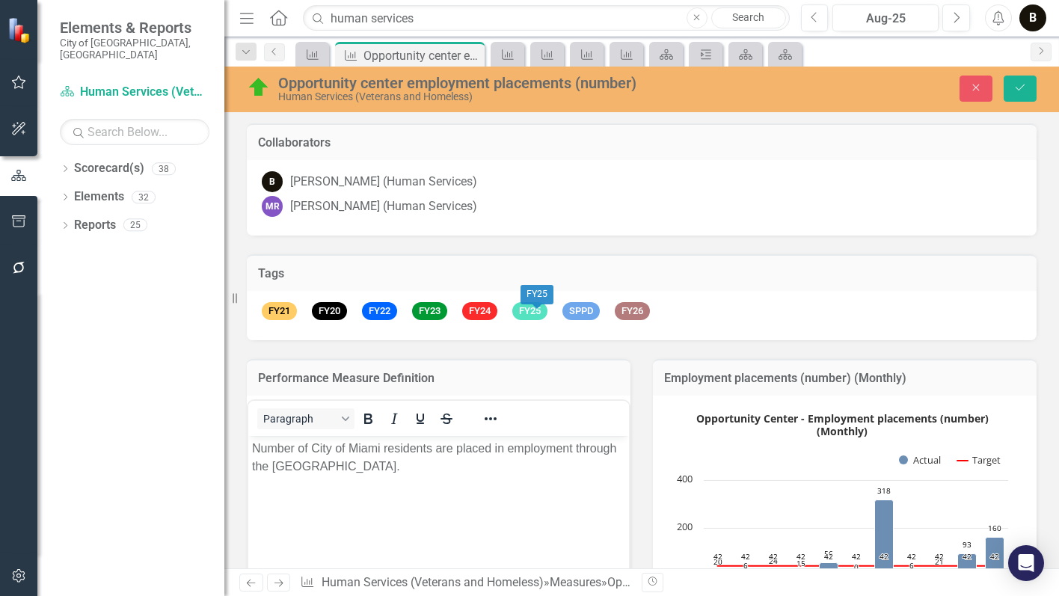
click at [529, 310] on span "FY25" at bounding box center [529, 311] width 35 height 19
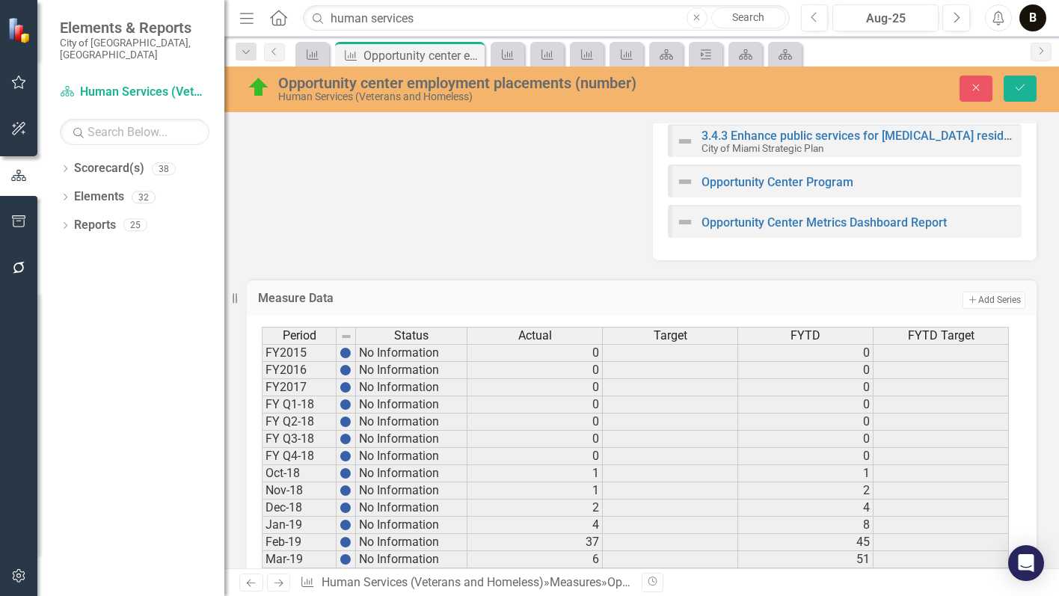
scroll to position [1271, 0]
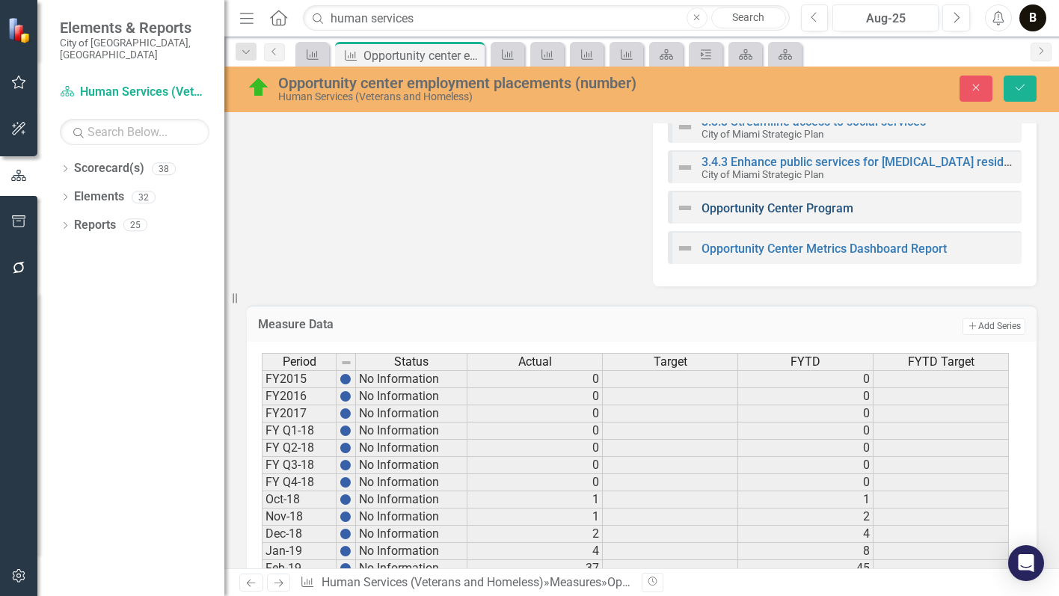
click at [752, 210] on link "Opportunity Center Program" at bounding box center [777, 208] width 152 height 14
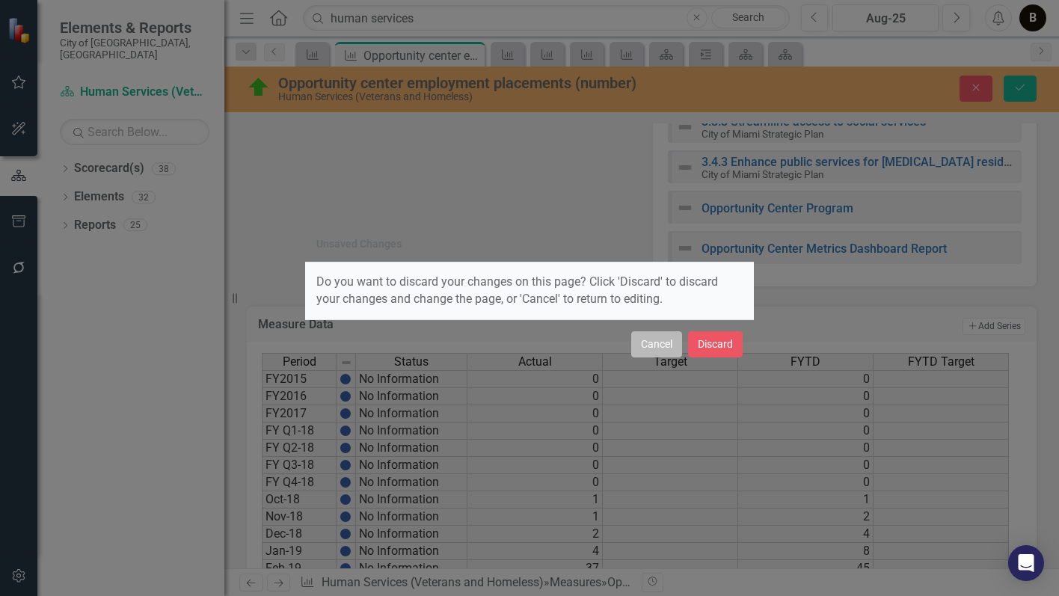
click at [652, 345] on button "Cancel" at bounding box center [656, 344] width 51 height 26
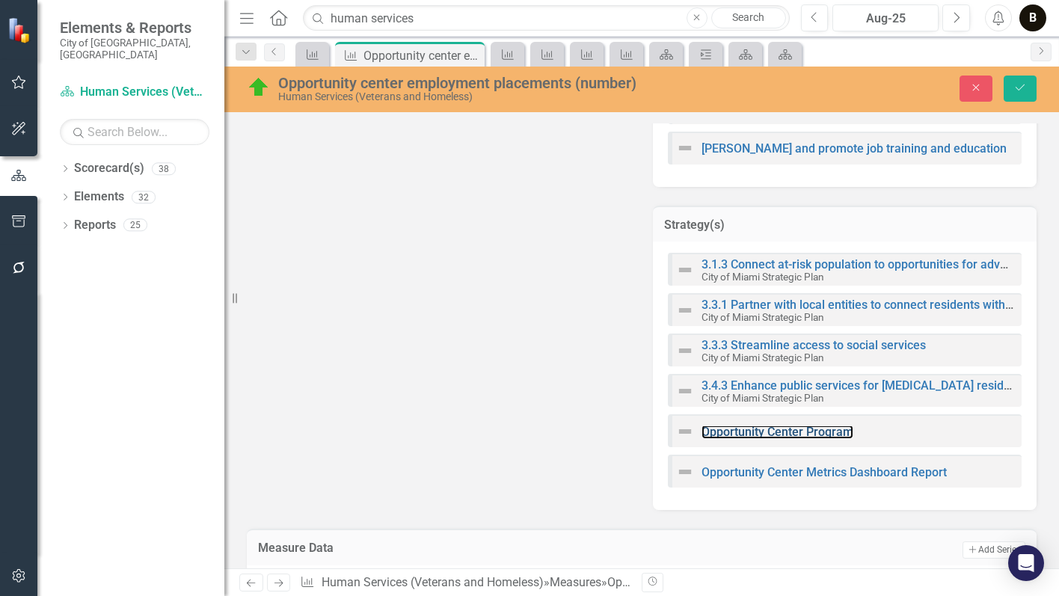
scroll to position [1047, 0]
click at [749, 431] on link "Opportunity Center Program" at bounding box center [777, 432] width 152 height 14
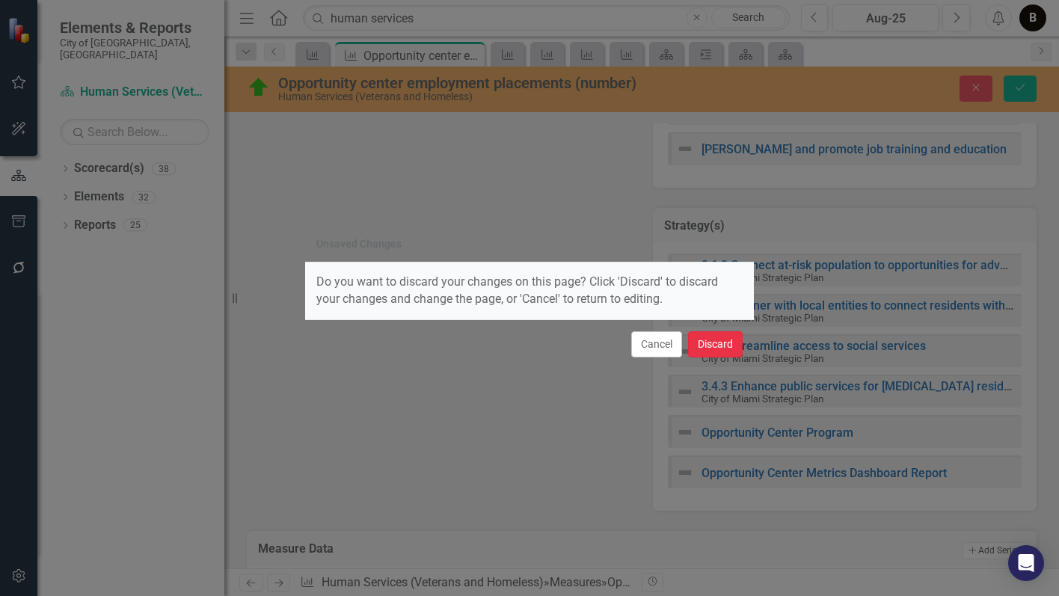
click at [715, 345] on button "Discard" at bounding box center [715, 344] width 55 height 26
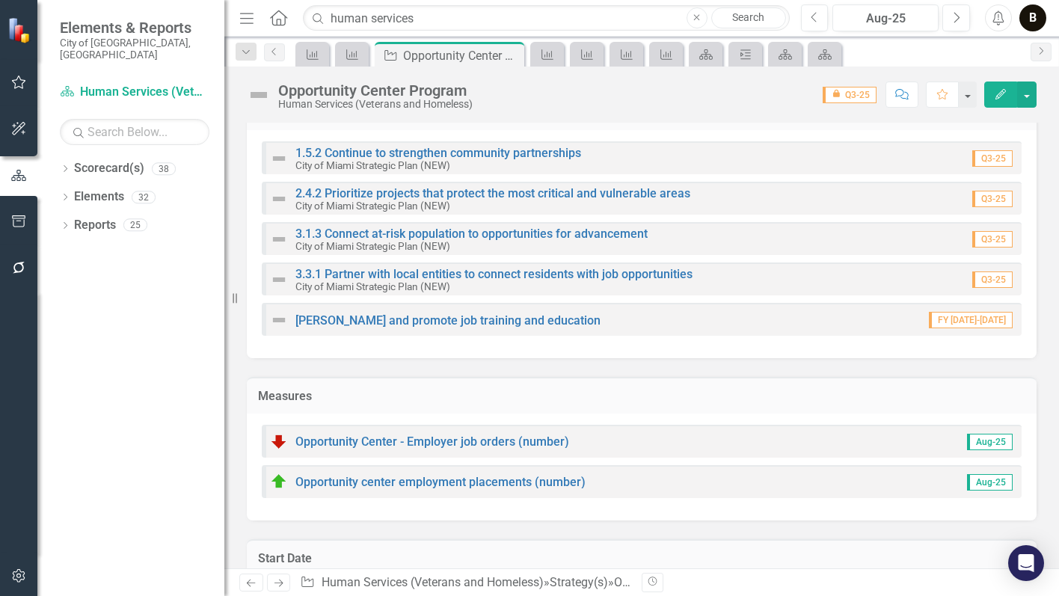
scroll to position [247, 0]
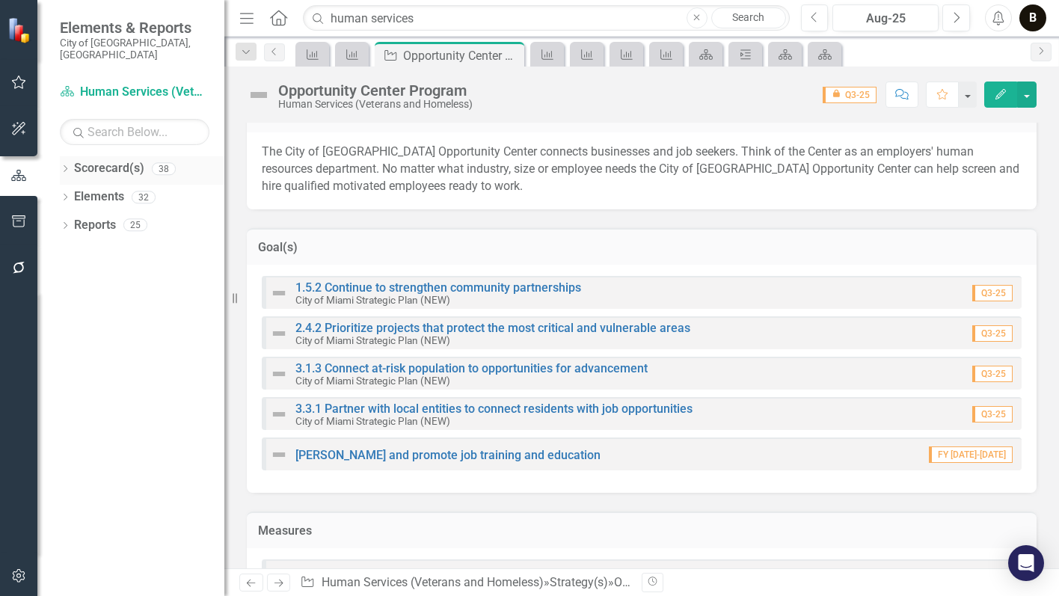
click at [105, 160] on link "Scorecard(s)" at bounding box center [109, 168] width 70 height 17
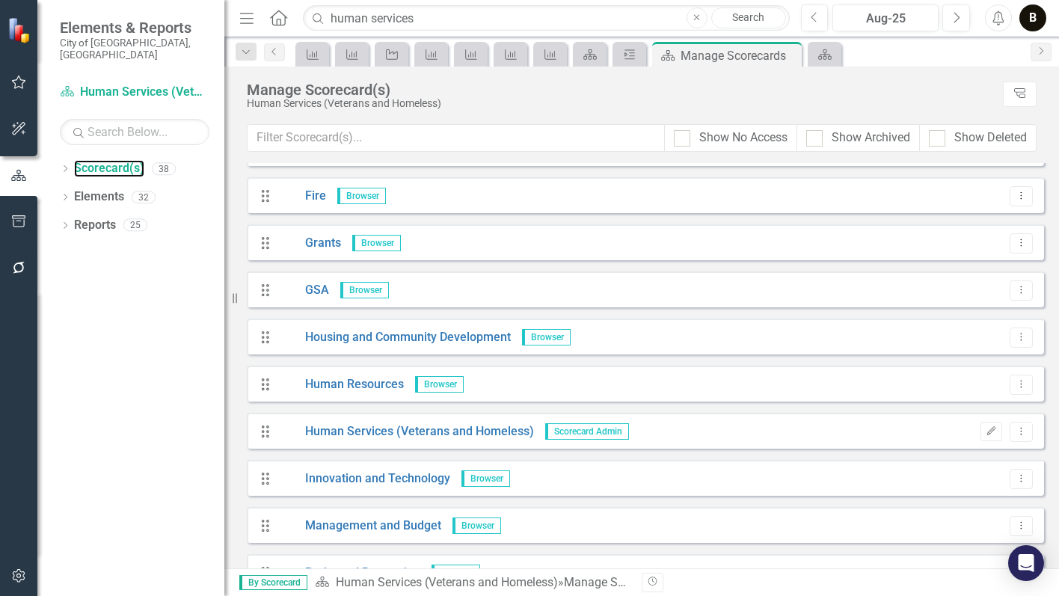
scroll to position [673, 0]
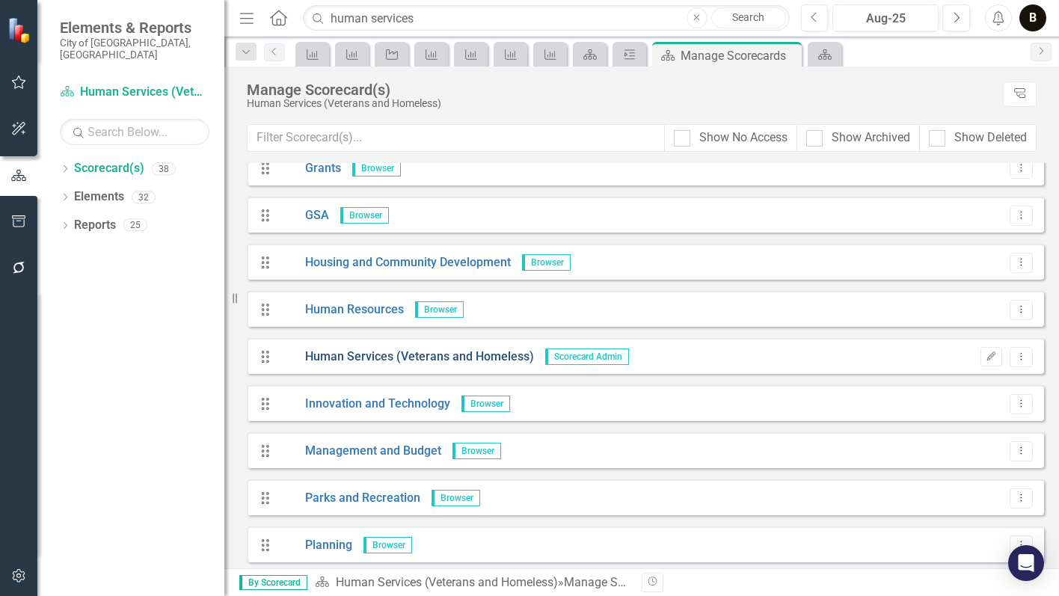
click at [379, 351] on link "Human Services (Veterans and Homeless)" at bounding box center [406, 356] width 255 height 17
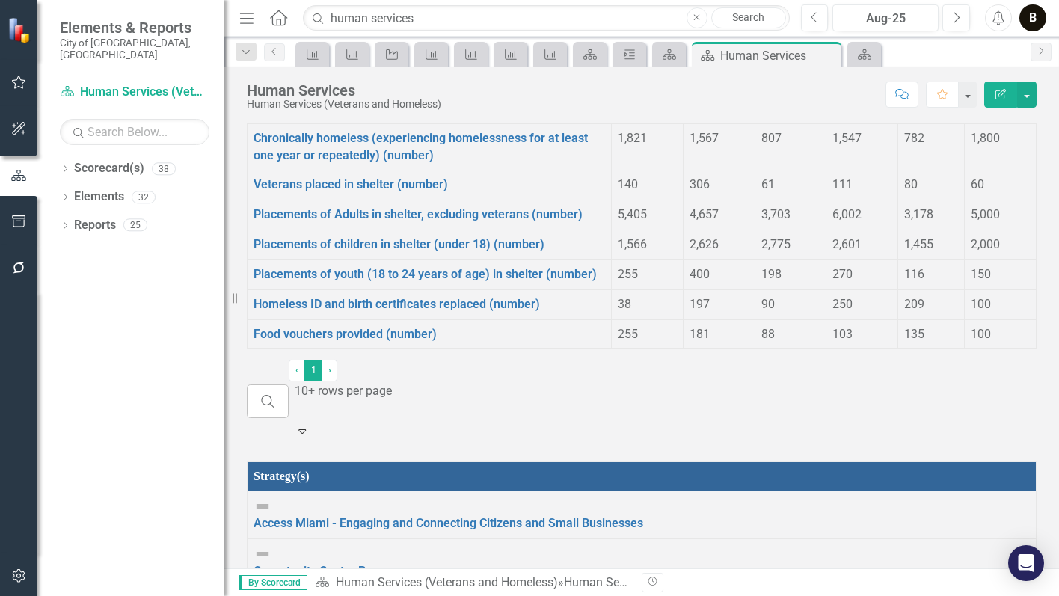
scroll to position [1695, 0]
click at [95, 188] on link "Elements" at bounding box center [99, 196] width 50 height 17
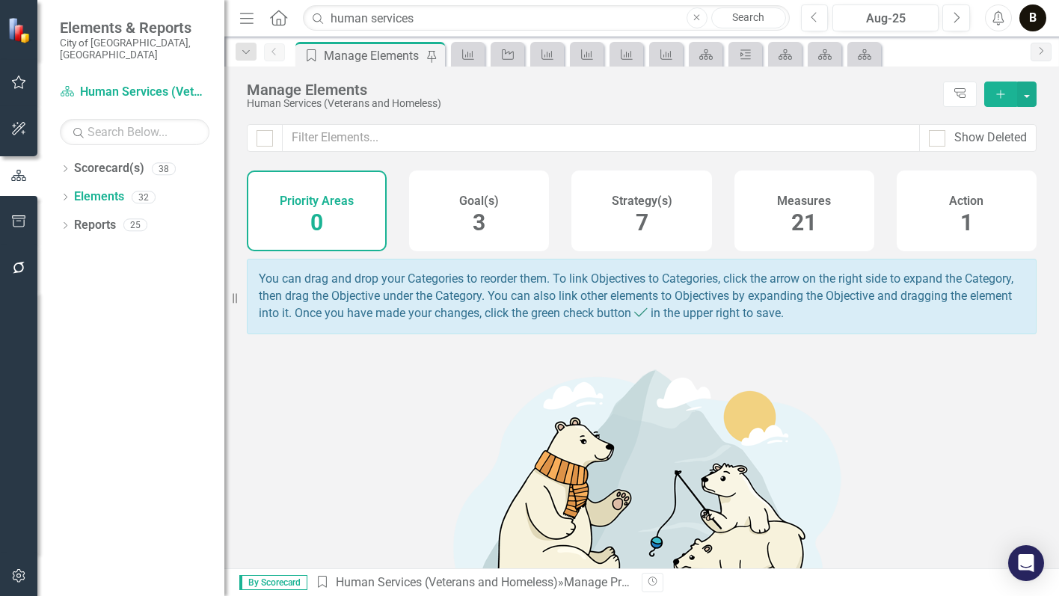
click at [488, 217] on div "Goal(s) 3" at bounding box center [479, 210] width 140 height 81
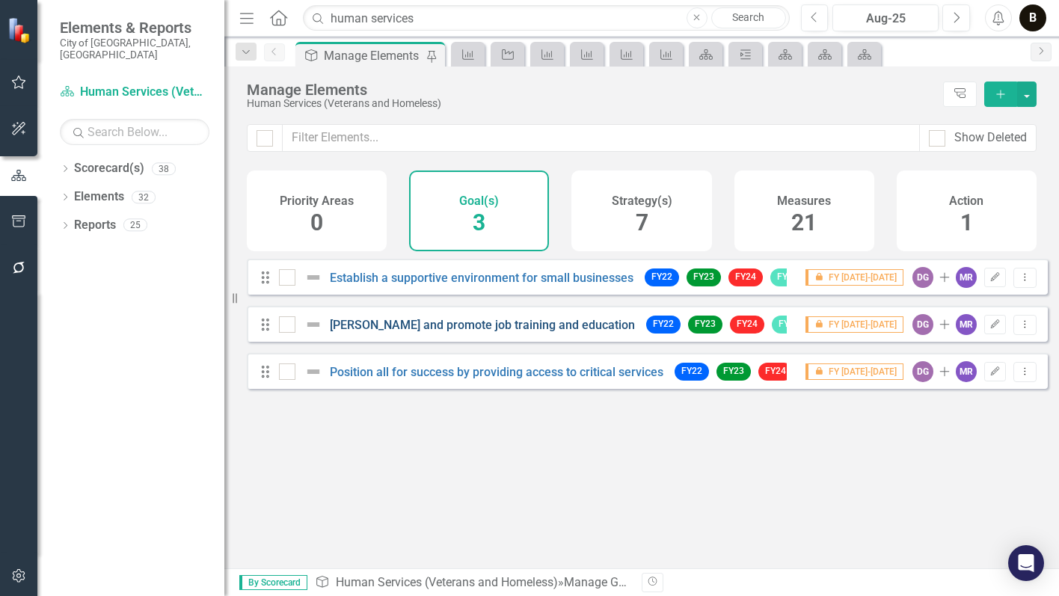
click at [419, 332] on link "[PERSON_NAME] and promote job training and education" at bounding box center [482, 325] width 305 height 14
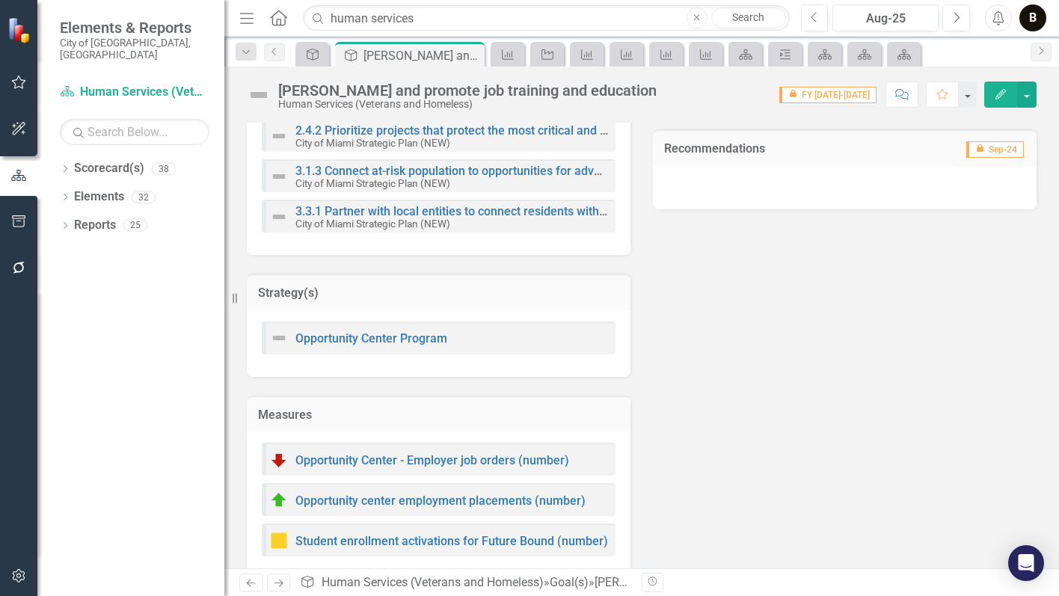
scroll to position [299, 0]
click at [106, 188] on link "Elements" at bounding box center [99, 196] width 50 height 17
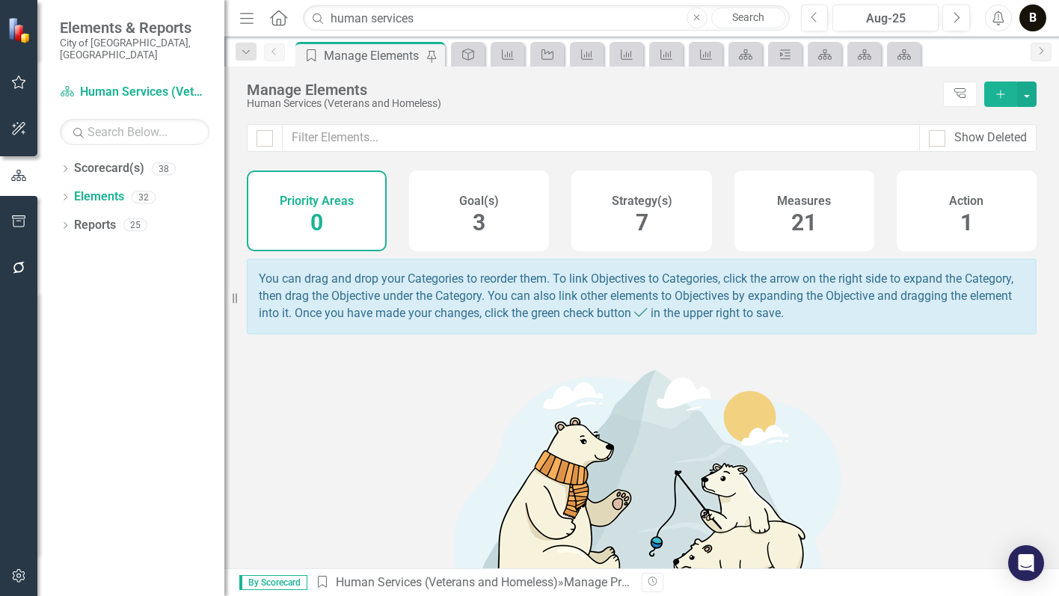
click at [777, 220] on div "Measures 21" at bounding box center [804, 210] width 140 height 81
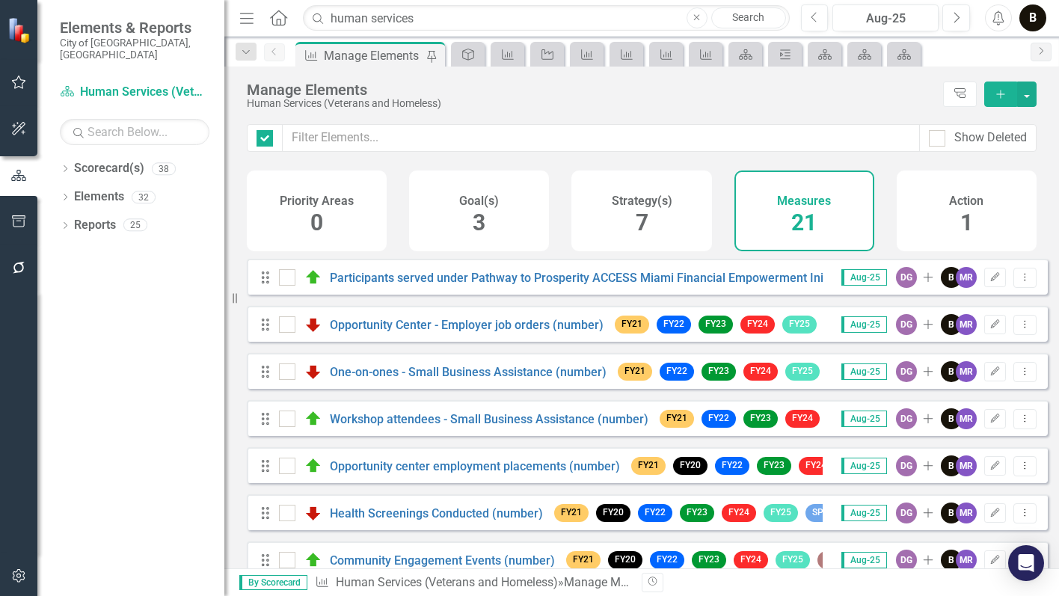
checkbox input "false"
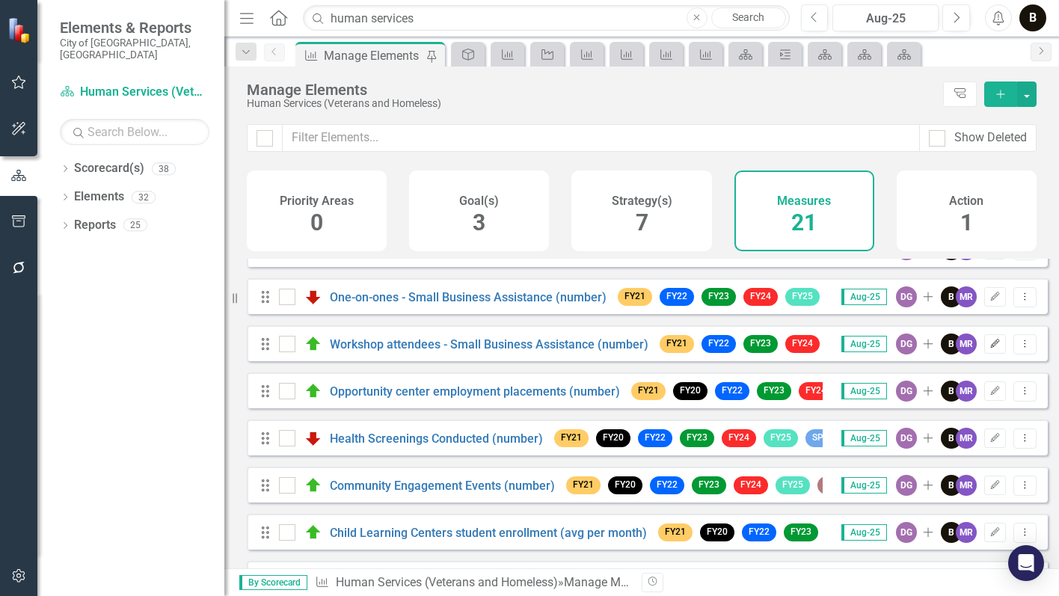
click at [989, 348] on icon "Edit" at bounding box center [994, 343] width 11 height 9
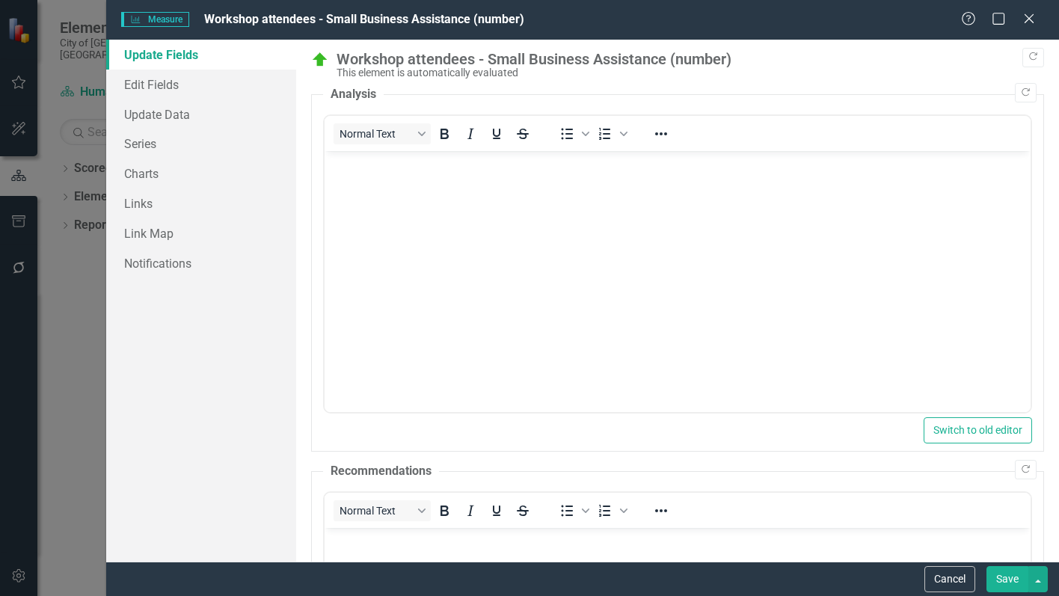
scroll to position [0, 0]
click at [1033, 13] on icon at bounding box center [1028, 18] width 11 height 11
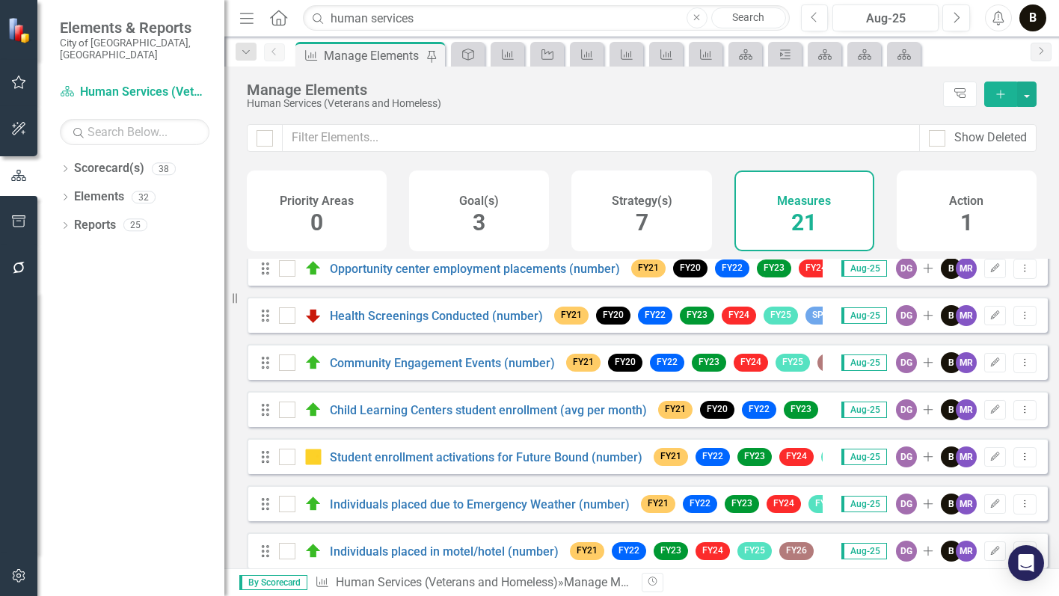
scroll to position [150, 0]
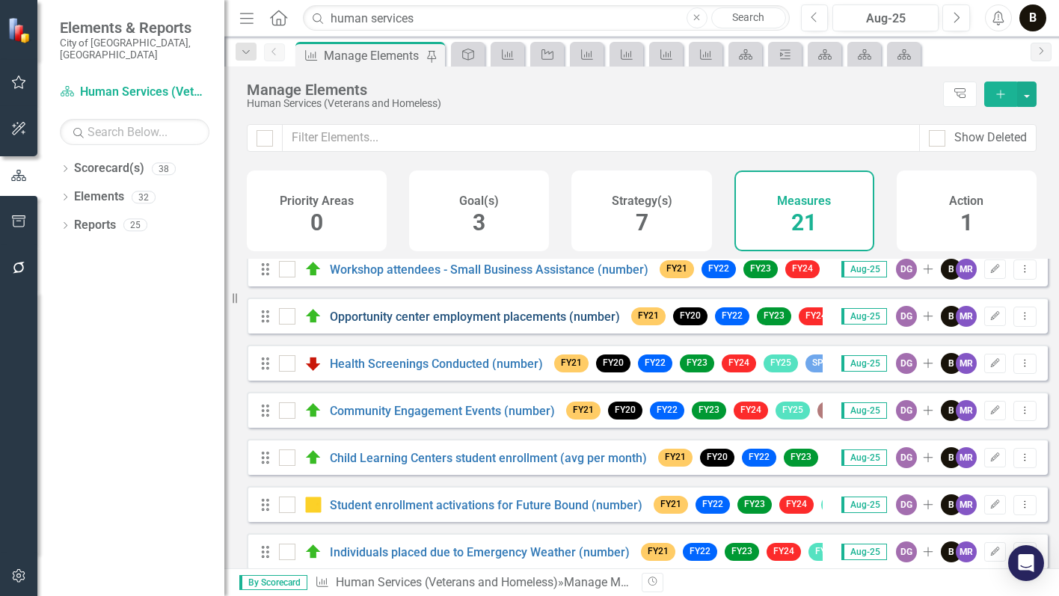
click at [451, 324] on link "Opportunity center employment placements (number)" at bounding box center [475, 316] width 290 height 14
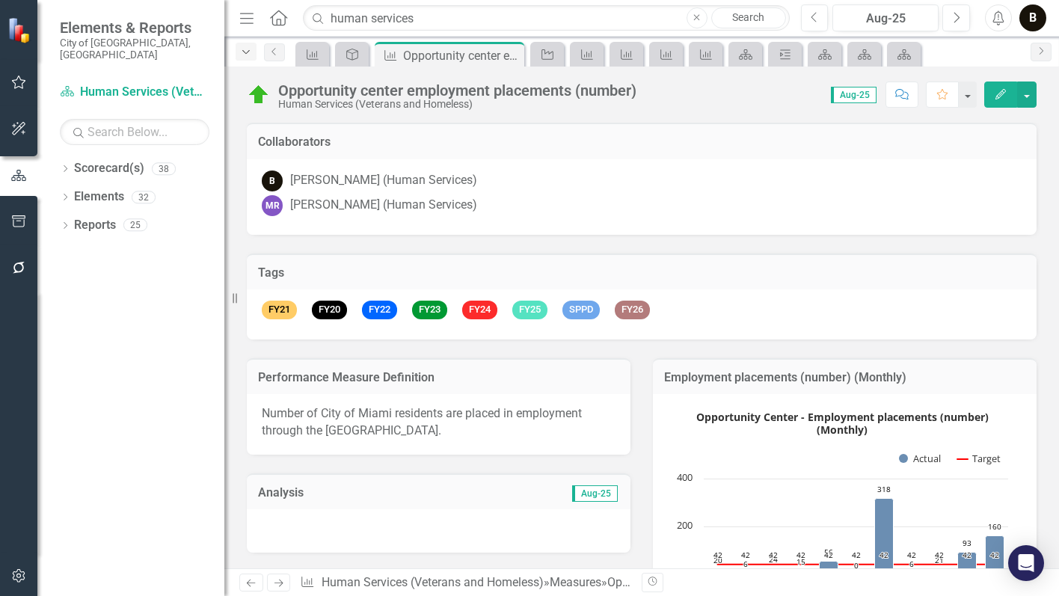
click at [238, 56] on div "Dropdown" at bounding box center [245, 52] width 21 height 18
